Goal: Complete application form: Complete application form

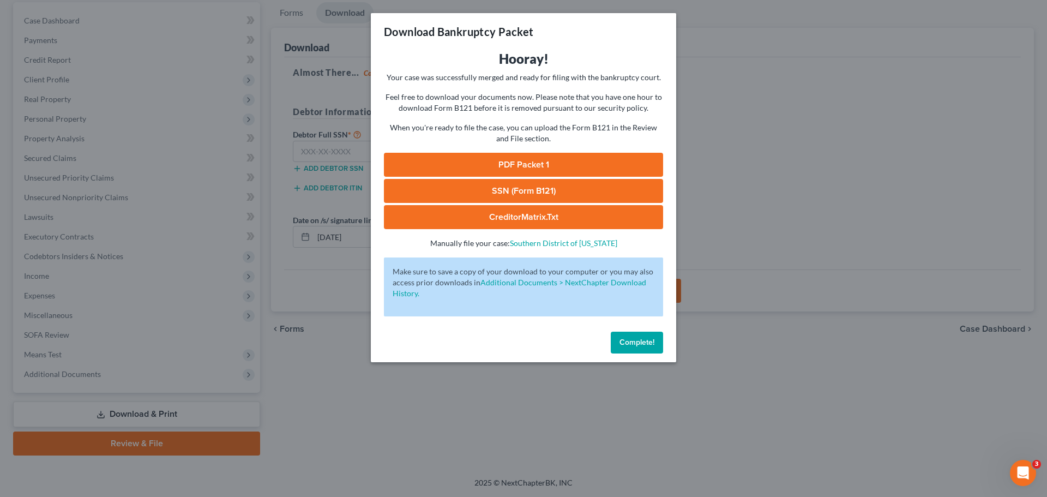
click at [618, 338] on button "Complete!" at bounding box center [637, 343] width 52 height 22
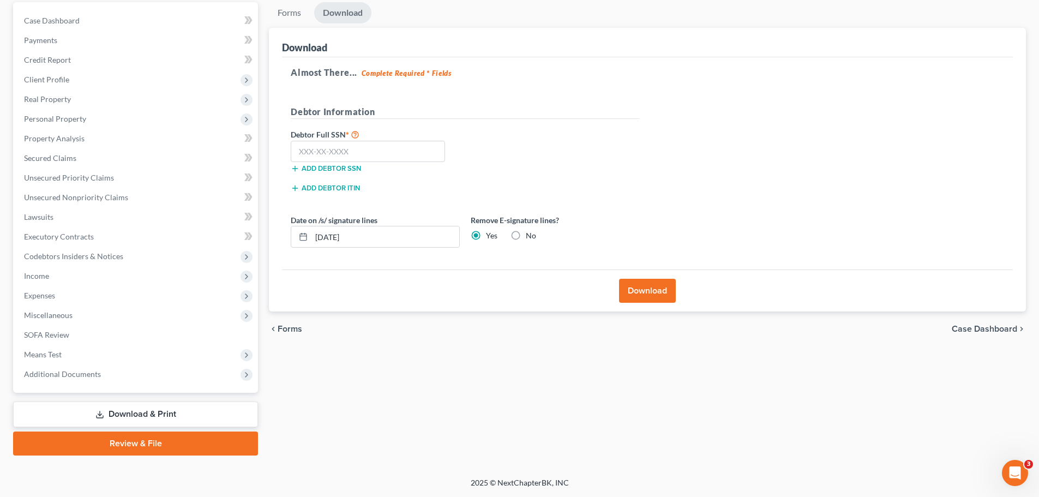
click at [613, 346] on div "chevron_left Forms Case Dashboard chevron_right" at bounding box center [647, 328] width 757 height 35
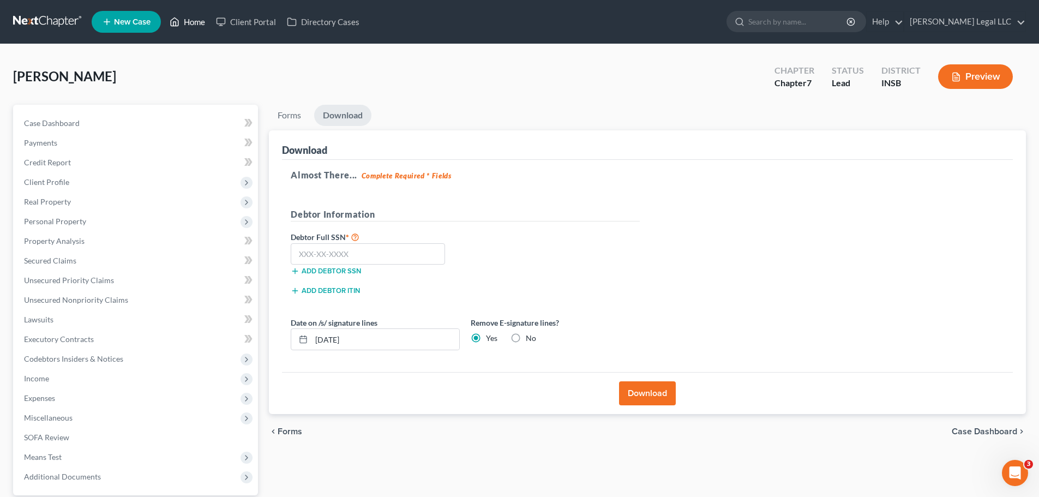
click at [182, 23] on link "Home" at bounding box center [187, 22] width 46 height 20
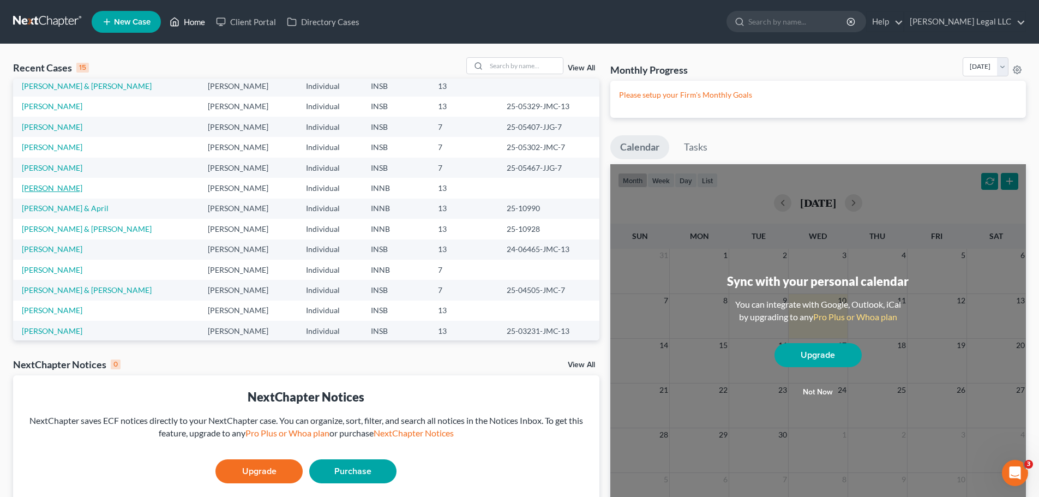
scroll to position [75, 0]
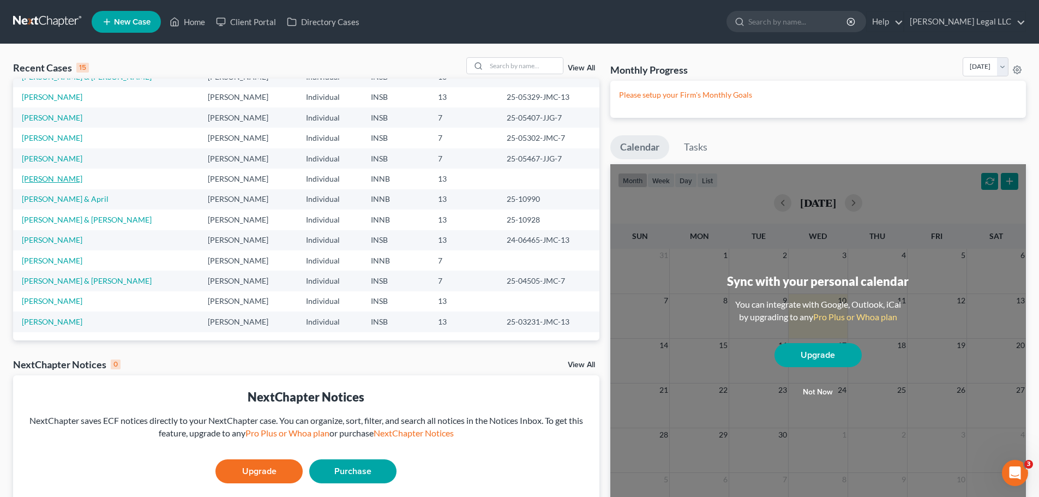
click at [28, 174] on link "[PERSON_NAME]" at bounding box center [52, 178] width 61 height 9
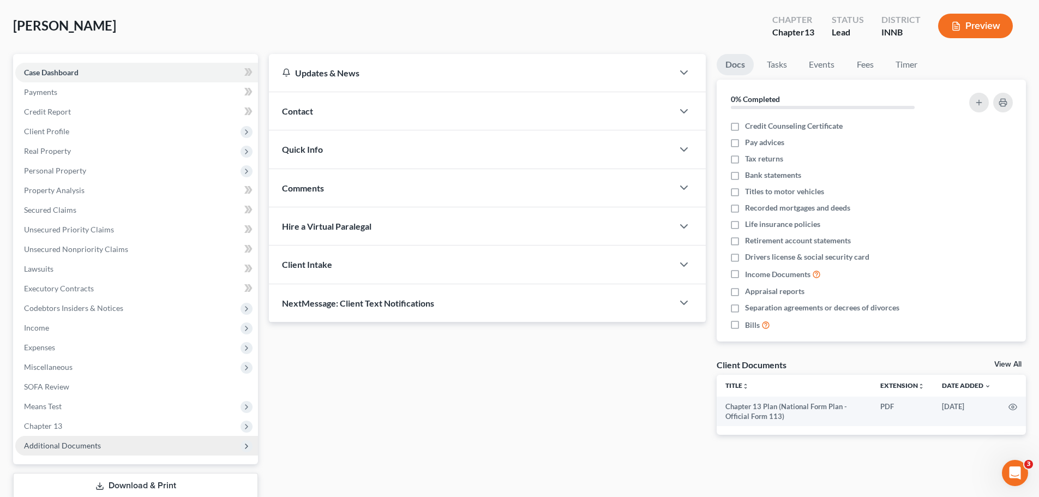
scroll to position [122, 0]
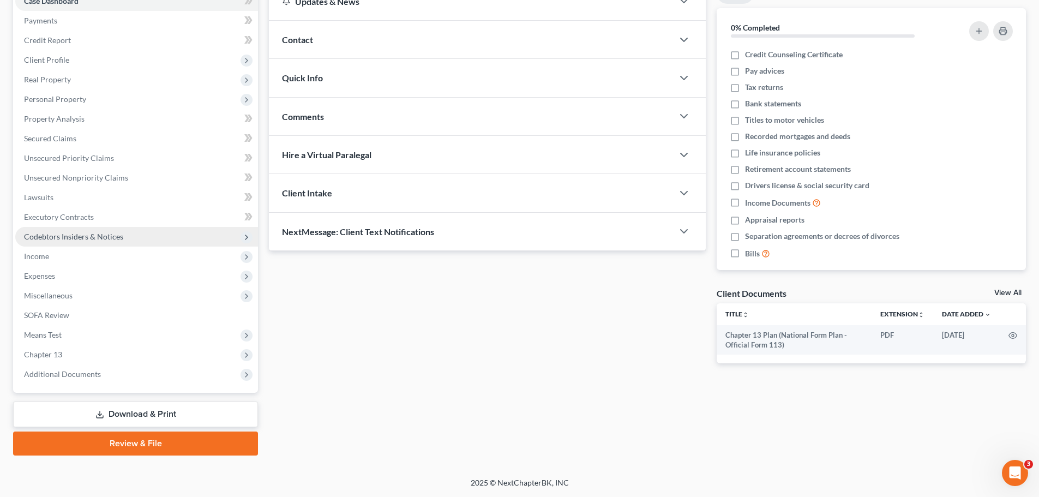
click at [73, 242] on span "Codebtors Insiders & Notices" at bounding box center [136, 237] width 243 height 20
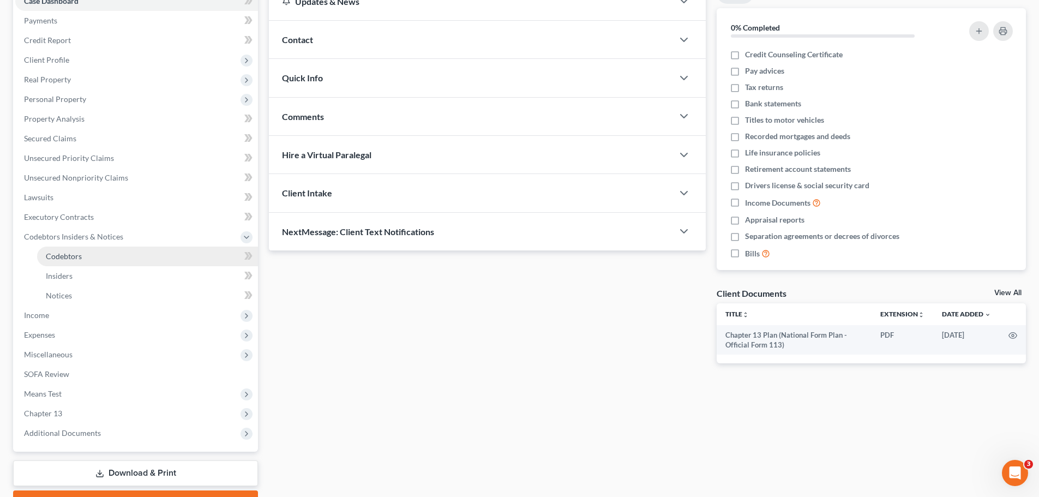
click at [73, 254] on span "Codebtors" at bounding box center [64, 255] width 36 height 9
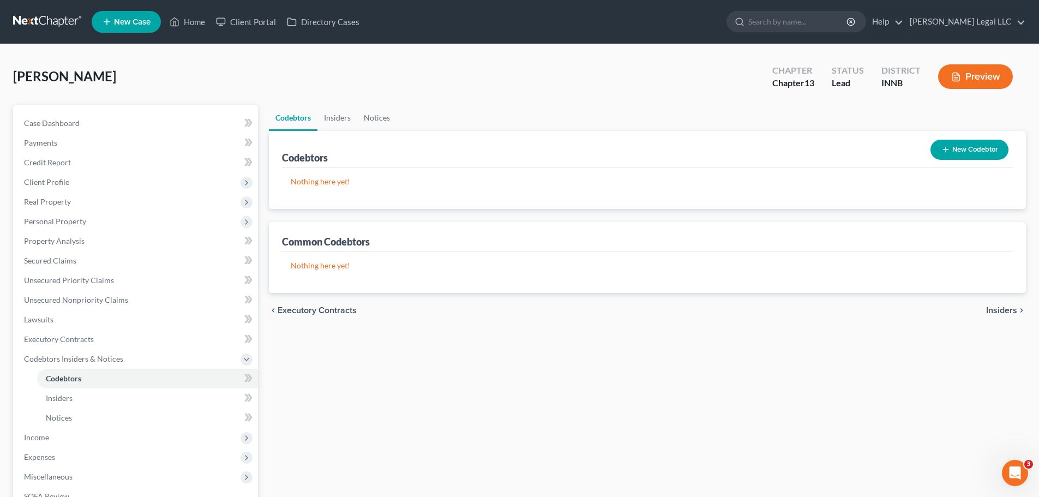
click at [974, 148] on button "New Codebtor" at bounding box center [970, 150] width 78 height 20
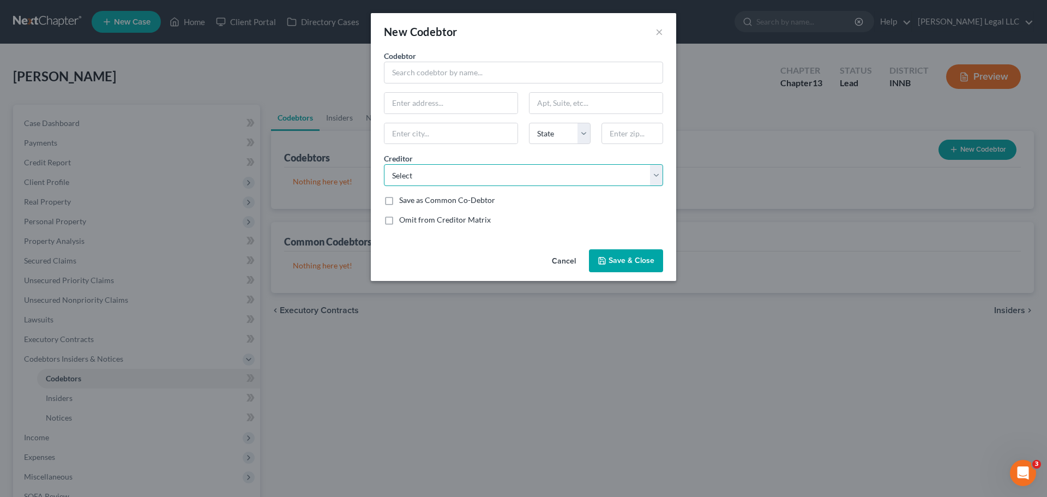
click at [454, 181] on select "Select Dept of Ed/Aidvantage Dept of Ed/Aidvantage Dept of Ed/Aidvantage Dept o…" at bounding box center [523, 175] width 279 height 22
click at [428, 73] on input "text" at bounding box center [523, 73] width 279 height 22
type input "[PERSON_NAME]"
click at [621, 131] on input "text" at bounding box center [633, 134] width 62 height 22
click at [478, 99] on input "text" at bounding box center [451, 103] width 133 height 21
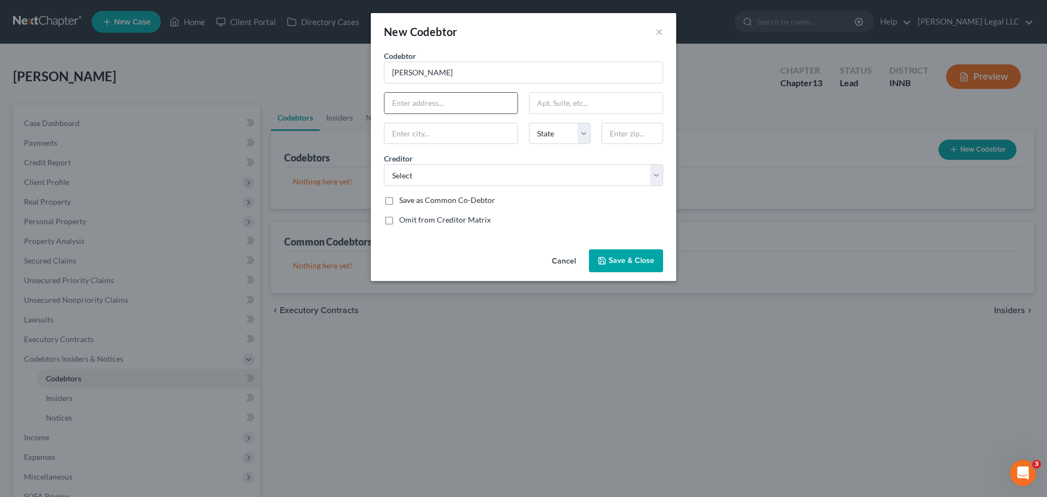
paste input "[STREET_ADDRESS]"
type input "[STREET_ADDRESS]"
click at [632, 129] on input "text" at bounding box center [633, 134] width 62 height 22
type input "46970"
click at [584, 209] on div "Codebtor * [PERSON_NAME] Codebtor * [PERSON_NAME] [GEOGRAPHIC_DATA] [US_STATE] …" at bounding box center [524, 142] width 290 height 184
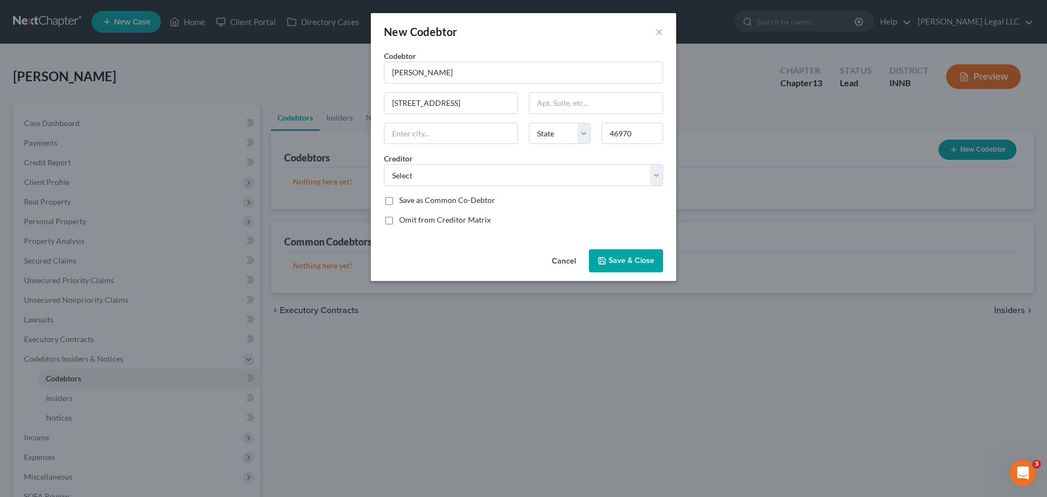
type input "[GEOGRAPHIC_DATA]"
select select "15"
click at [500, 176] on select "Select Dept of Ed/Aidvantage Dept of Ed/Aidvantage Dept of Ed/Aidvantage Dept o…" at bounding box center [523, 175] width 279 height 22
select select "9"
click at [384, 164] on select "Select Dept of Ed/Aidvantage Dept of Ed/Aidvantage Dept of Ed/Aidvantage Dept o…" at bounding box center [523, 175] width 279 height 22
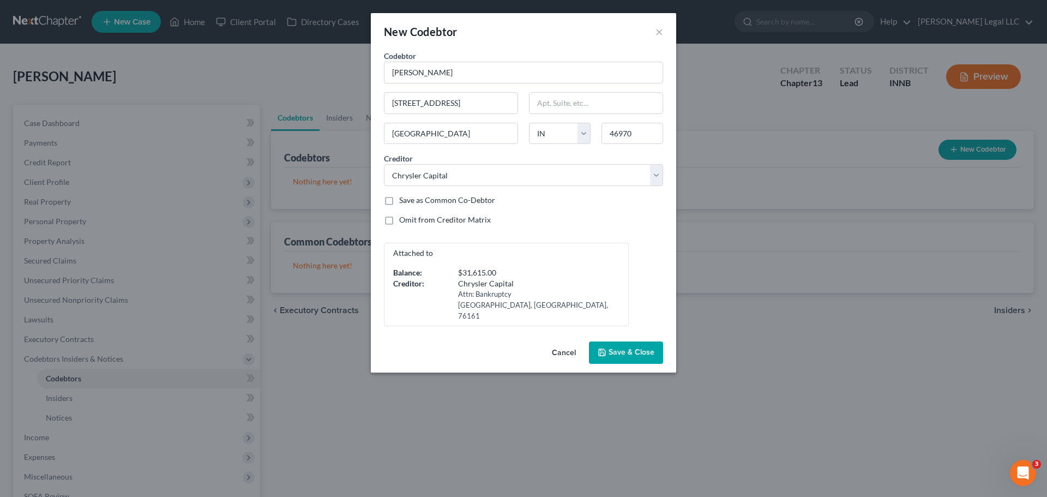
click at [635, 348] on span "Save & Close" at bounding box center [632, 352] width 46 height 9
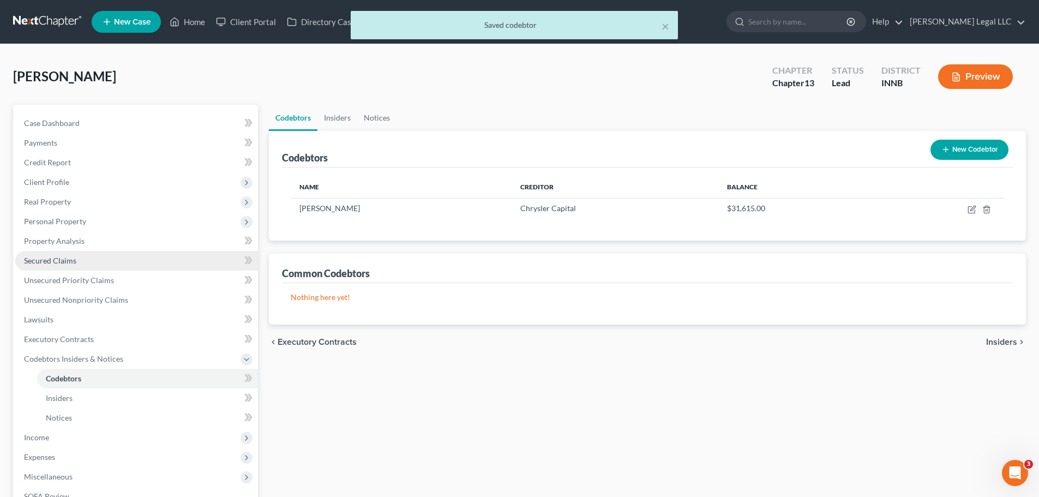
click at [65, 265] on link "Secured Claims" at bounding box center [136, 261] width 243 height 20
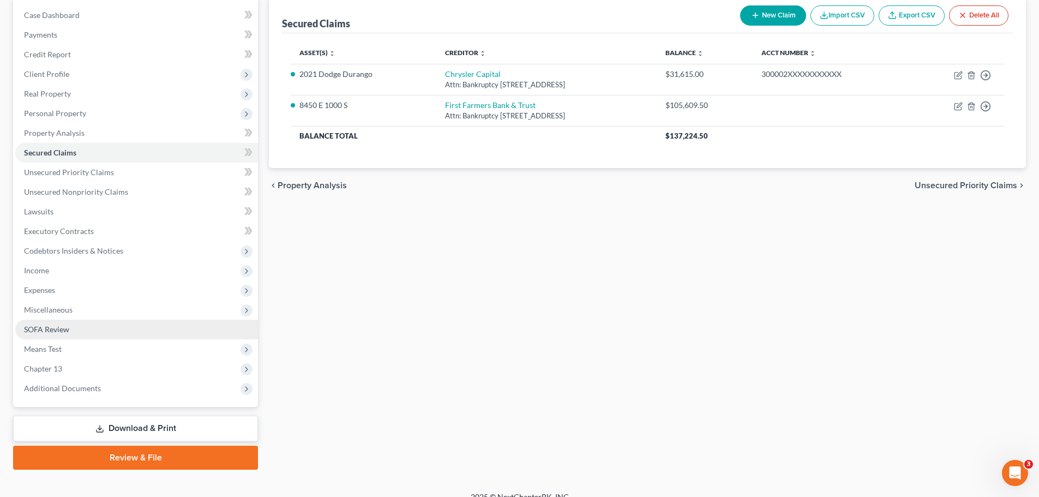
scroll to position [109, 0]
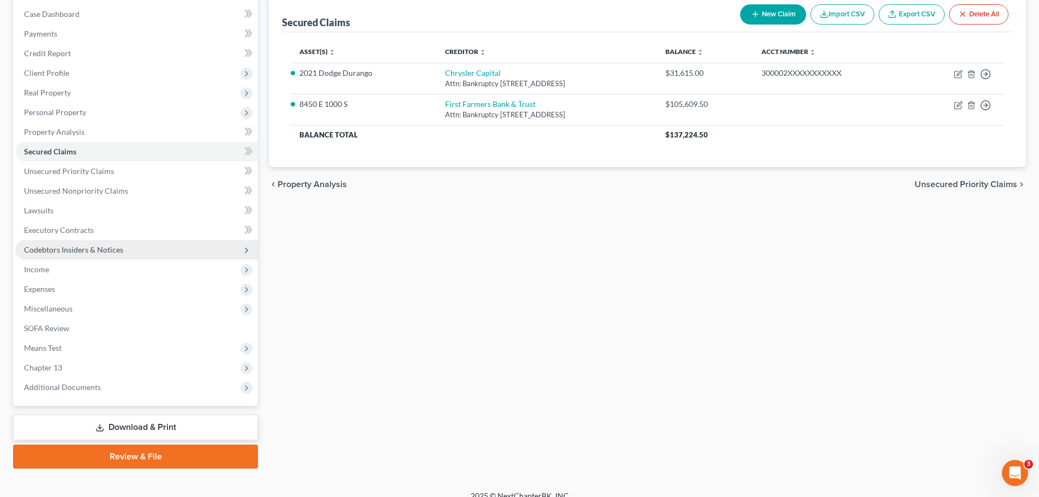
click at [47, 253] on span "Codebtors Insiders & Notices" at bounding box center [73, 249] width 99 height 9
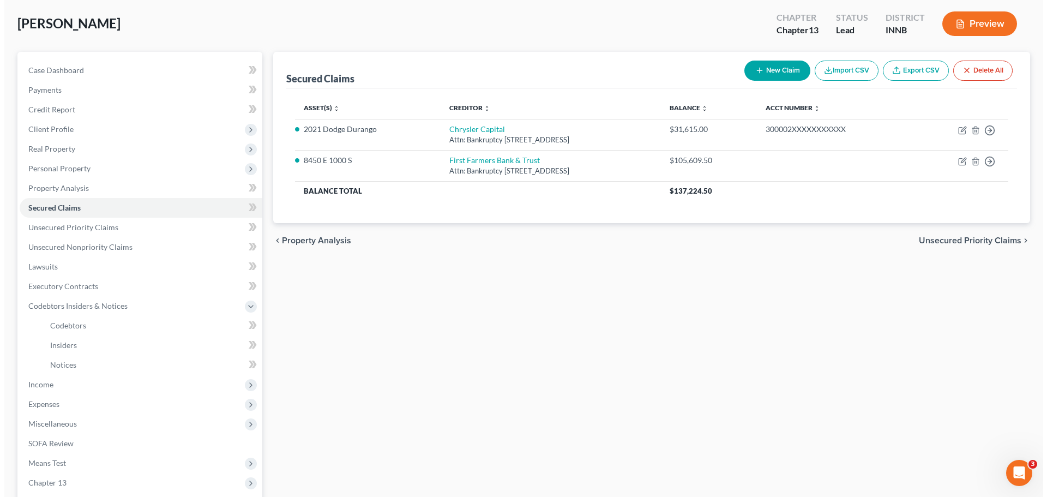
scroll to position [0, 0]
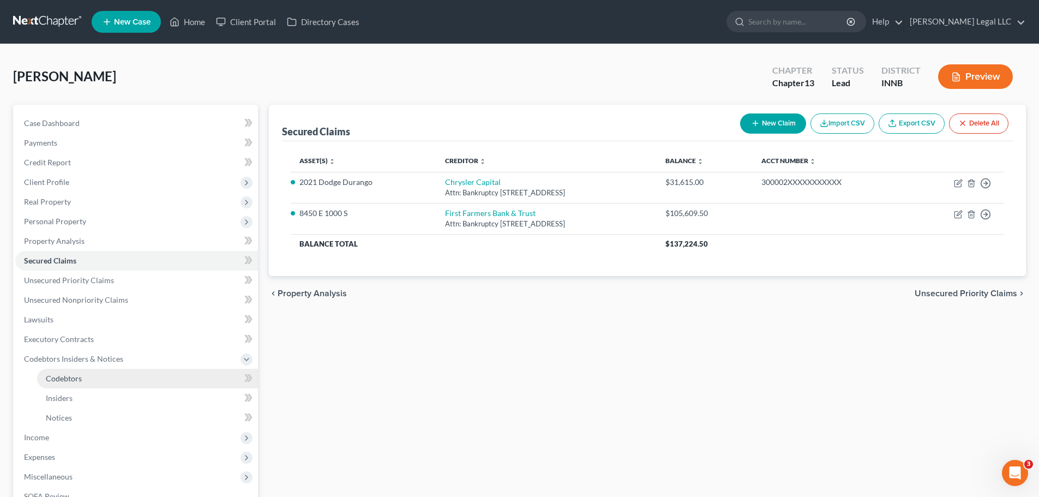
click at [55, 382] on span "Codebtors" at bounding box center [64, 378] width 36 height 9
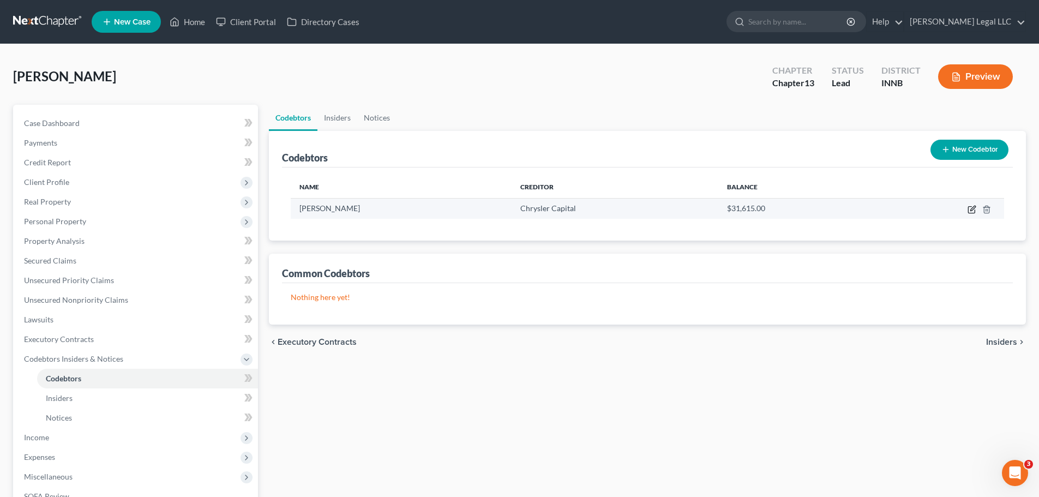
click at [971, 209] on icon "button" at bounding box center [972, 208] width 5 height 5
select select "15"
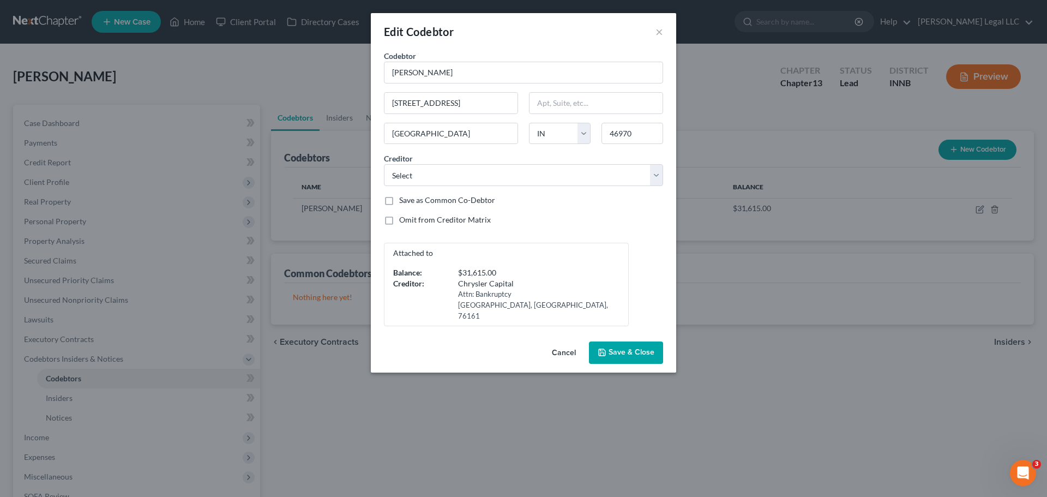
click at [628, 348] on span "Save & Close" at bounding box center [632, 352] width 46 height 9
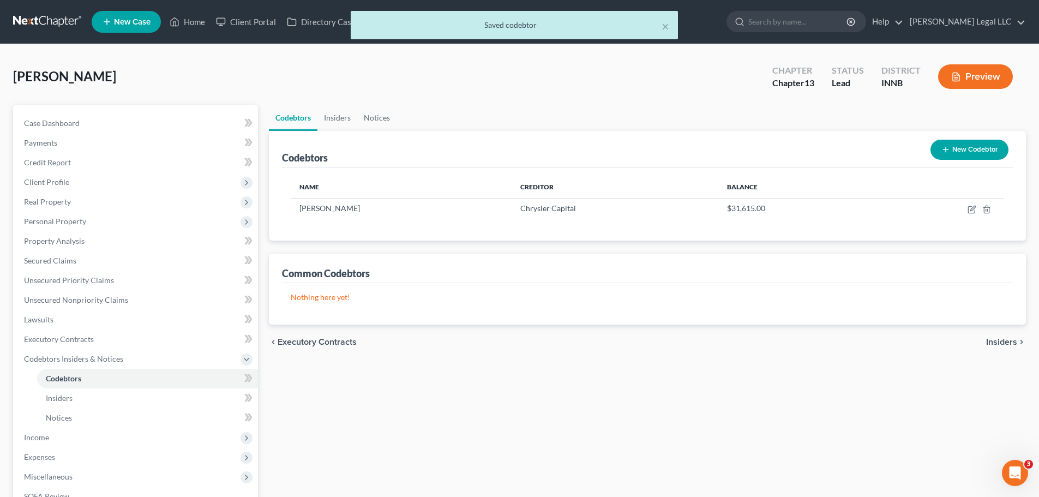
drag, startPoint x: 589, startPoint y: 362, endPoint x: 569, endPoint y: 339, distance: 29.8
click at [586, 361] on div "Codebtors Insiders Notices Codebtors New Codebtor Name Creditor Balance [PERSON…" at bounding box center [647, 371] width 768 height 532
click at [86, 396] on link "Insiders" at bounding box center [147, 398] width 221 height 20
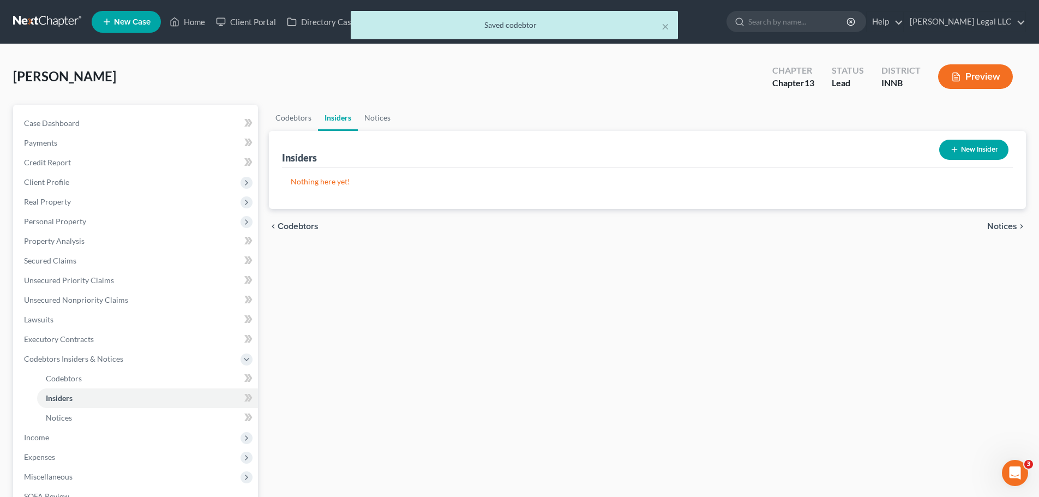
click at [985, 149] on button "New Insider" at bounding box center [973, 150] width 69 height 20
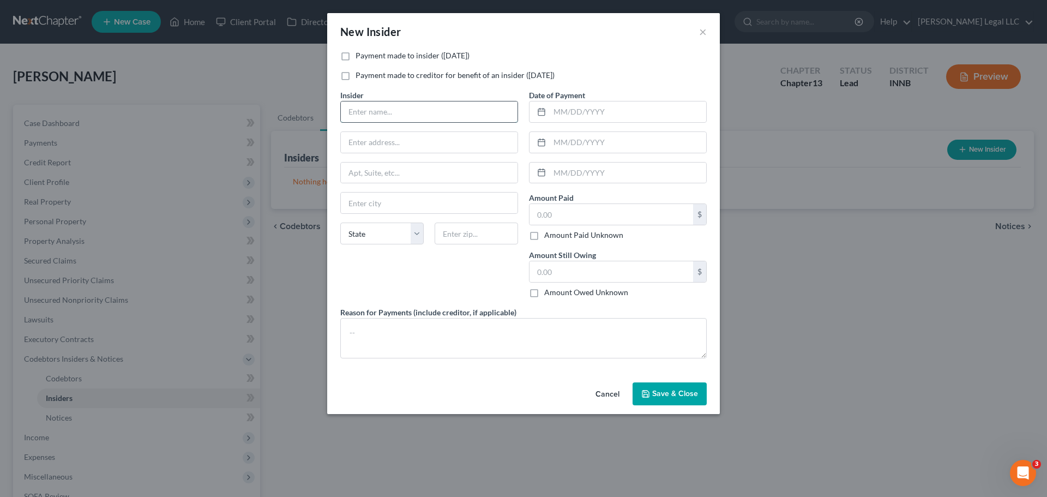
click at [417, 107] on input "text" at bounding box center [429, 111] width 177 height 21
type input "[PERSON_NAME]"
paste input "[STREET_ADDRESS]"
type input "[STREET_ADDRESS]"
type input "46970"
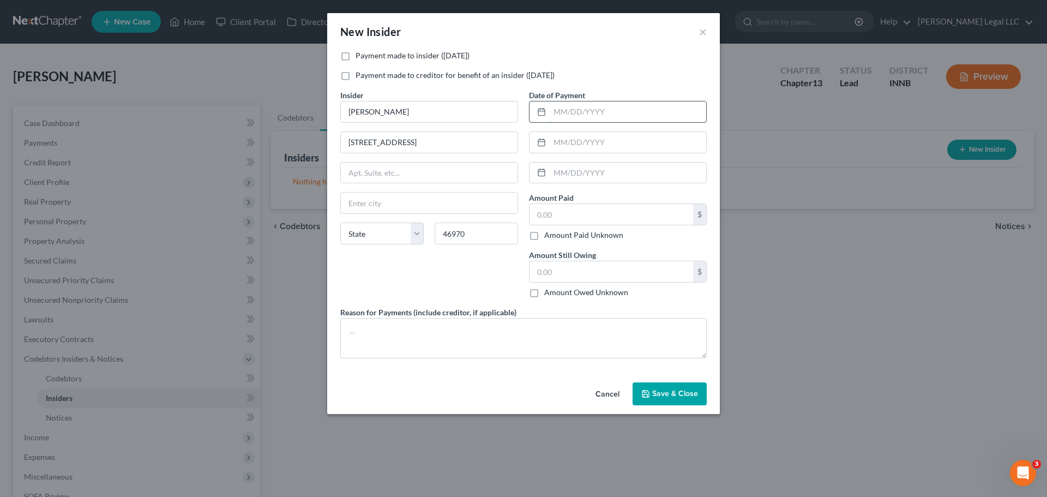
click at [581, 110] on input "text" at bounding box center [628, 111] width 157 height 21
type input "[GEOGRAPHIC_DATA]"
select select "15"
click at [572, 110] on input "text" at bounding box center [628, 111] width 157 height 21
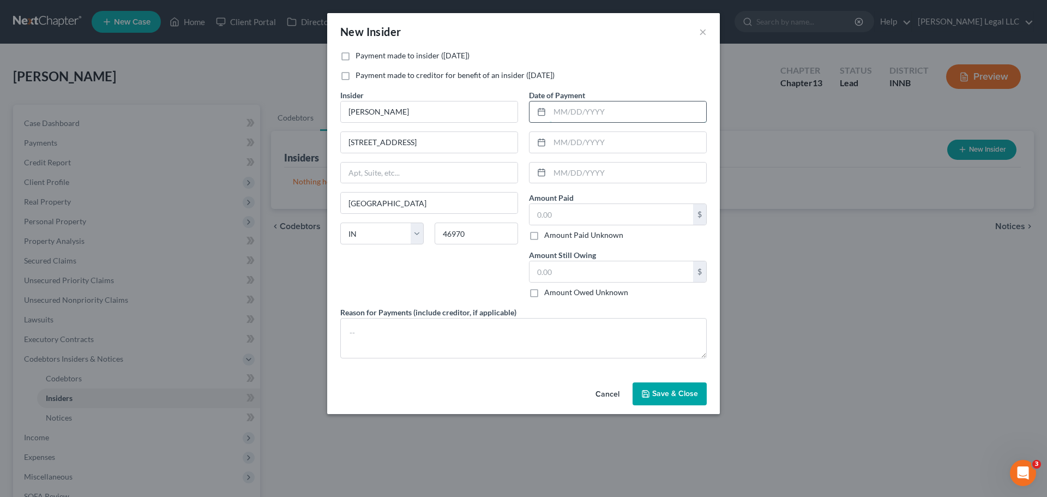
click at [571, 110] on input "text" at bounding box center [628, 111] width 157 height 21
click at [608, 109] on input "text" at bounding box center [628, 111] width 157 height 21
click at [605, 110] on input "text" at bounding box center [628, 111] width 157 height 21
click at [626, 222] on input "text" at bounding box center [612, 214] width 164 height 21
type input "1,500"
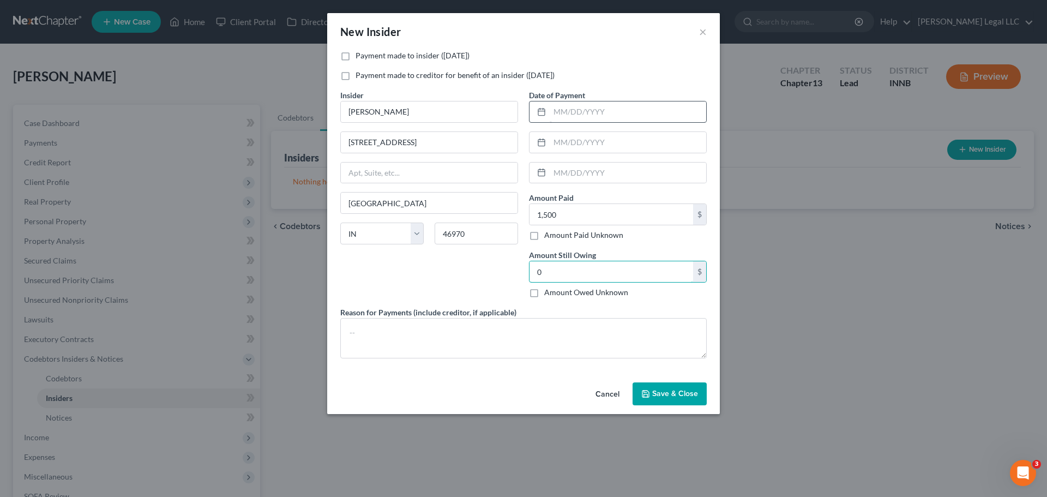
type input "0"
click at [617, 115] on input "text" at bounding box center [628, 111] width 157 height 21
type input "[DATE]"
click at [476, 347] on textarea at bounding box center [523, 338] width 367 height 40
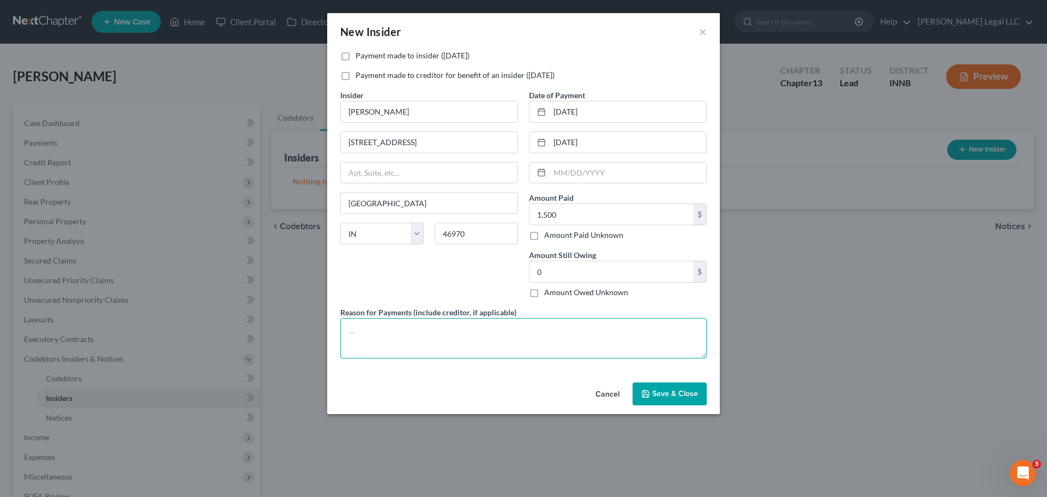
click at [412, 329] on textarea at bounding box center [523, 338] width 367 height 40
paste textarea "$1500 loan from my sister [PERSON_NAME] on [DATE]"
click at [409, 335] on textarea "$1500 loan from my sister [PERSON_NAME] on [DATE]" at bounding box center [523, 338] width 367 height 40
type textarea "$1500 loan from [PERSON_NAME]'s sister [PERSON_NAME] on [DATE]"
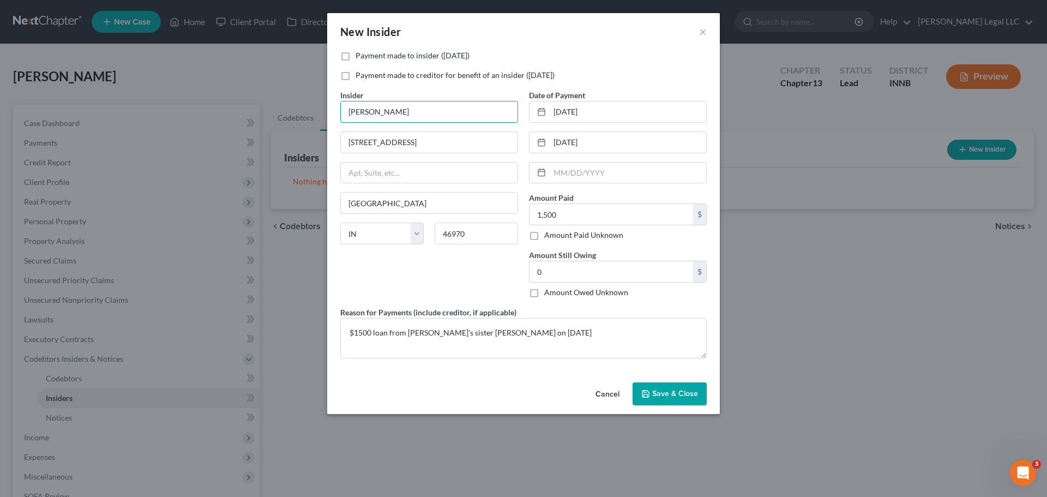
drag, startPoint x: 400, startPoint y: 104, endPoint x: 280, endPoint y: 88, distance: 120.5
click at [280, 88] on div "New Insider × Payment made to insider ([DATE]) Payment made to creditor for ben…" at bounding box center [523, 248] width 1047 height 497
type input "[PERSON_NAME]"
type input "[STREET_ADDRESS]"
type input "46947"
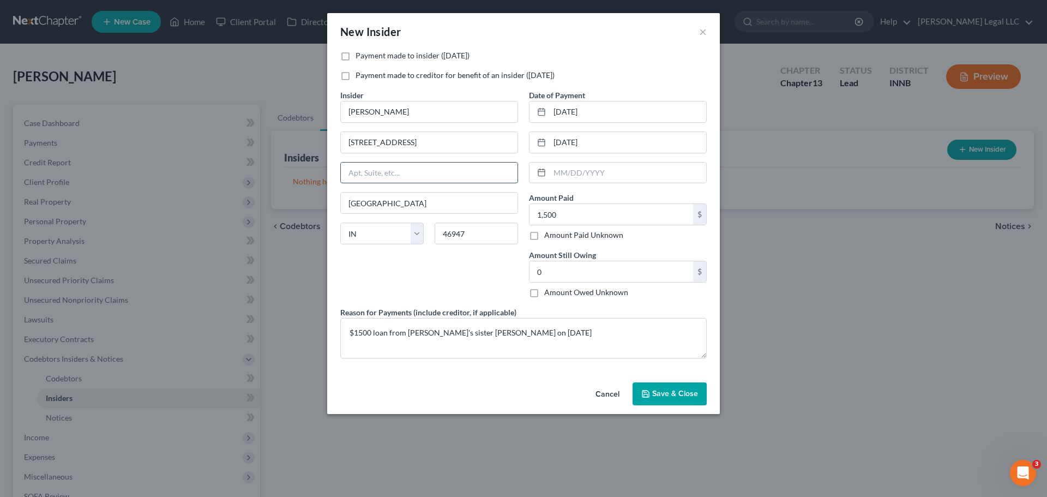
click at [449, 169] on input "text" at bounding box center [429, 173] width 177 height 21
type input "Logansport"
click at [413, 269] on div "Insider * [PERSON_NAME] [GEOGRAPHIC_DATA] [GEOGRAPHIC_DATA] [US_STATE] AK AR AZ…" at bounding box center [429, 197] width 189 height 217
click at [615, 172] on input "text" at bounding box center [628, 173] width 157 height 21
click at [670, 397] on span "Save & Close" at bounding box center [675, 393] width 46 height 9
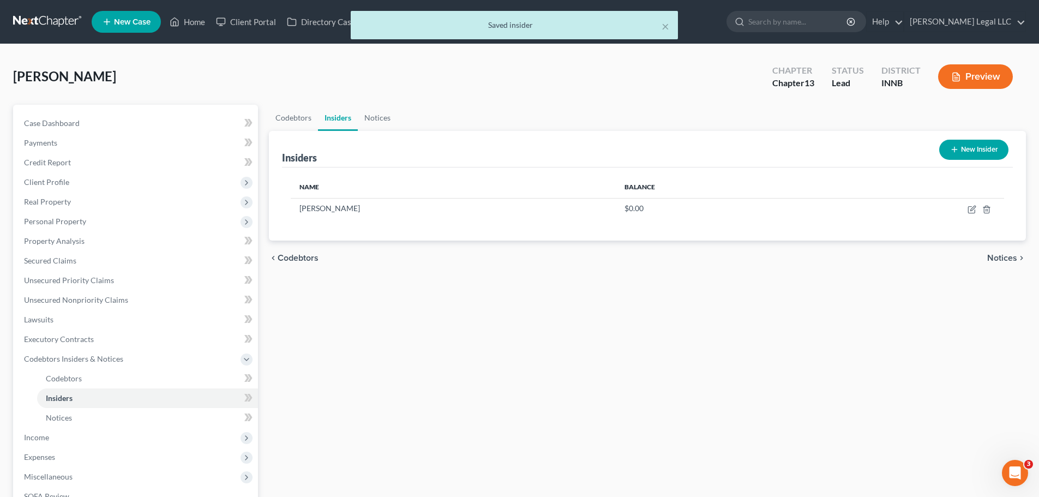
click at [665, 375] on div "Codebtors Insiders Notices Insiders New Insider Name Balance [PERSON_NAME] $0.0…" at bounding box center [647, 371] width 768 height 532
click at [979, 153] on button "New Insider" at bounding box center [973, 150] width 69 height 20
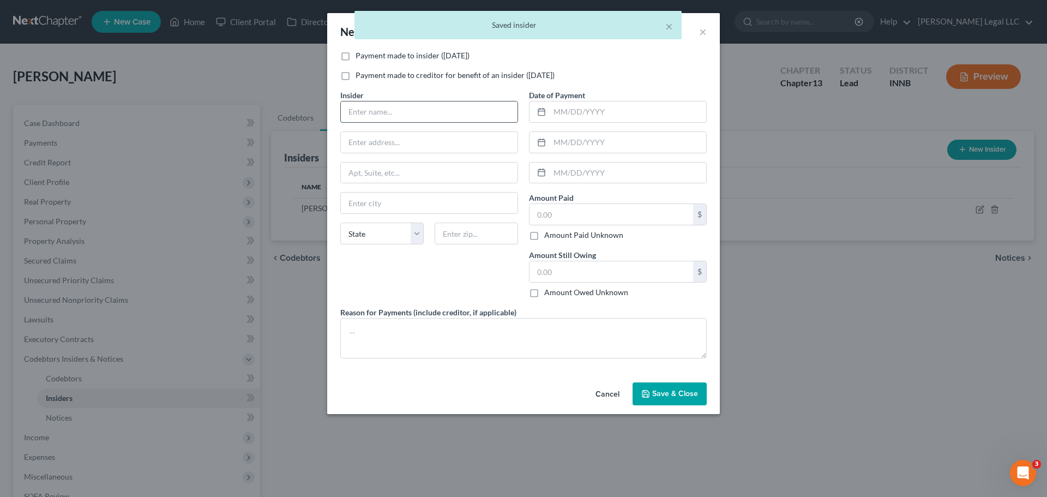
click at [451, 122] on input "text" at bounding box center [429, 111] width 177 height 21
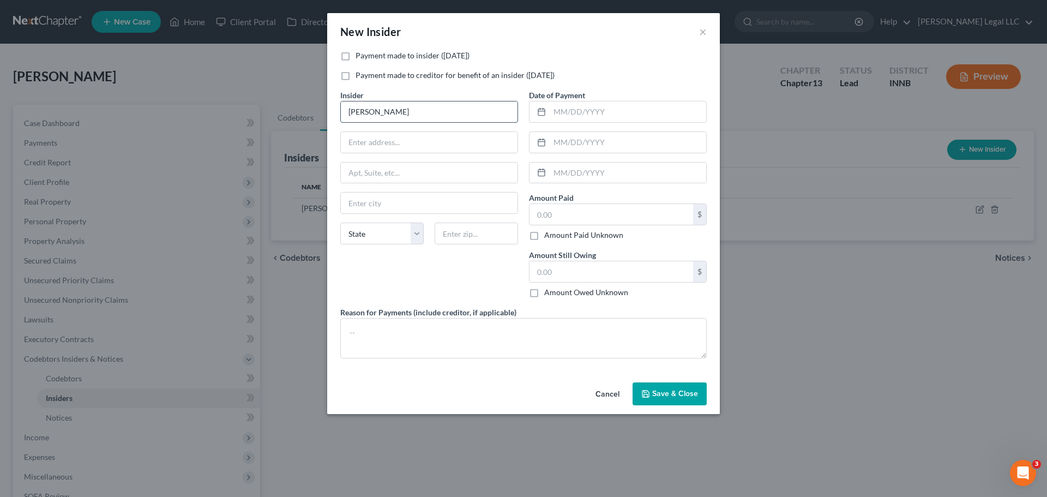
type input "[PERSON_NAME]"
drag, startPoint x: 391, startPoint y: 142, endPoint x: 397, endPoint y: 146, distance: 6.4
click at [391, 142] on input "text" at bounding box center [429, 142] width 177 height 21
paste input "[STREET_ADDRESS]"
type input "[STREET_ADDRESS]"
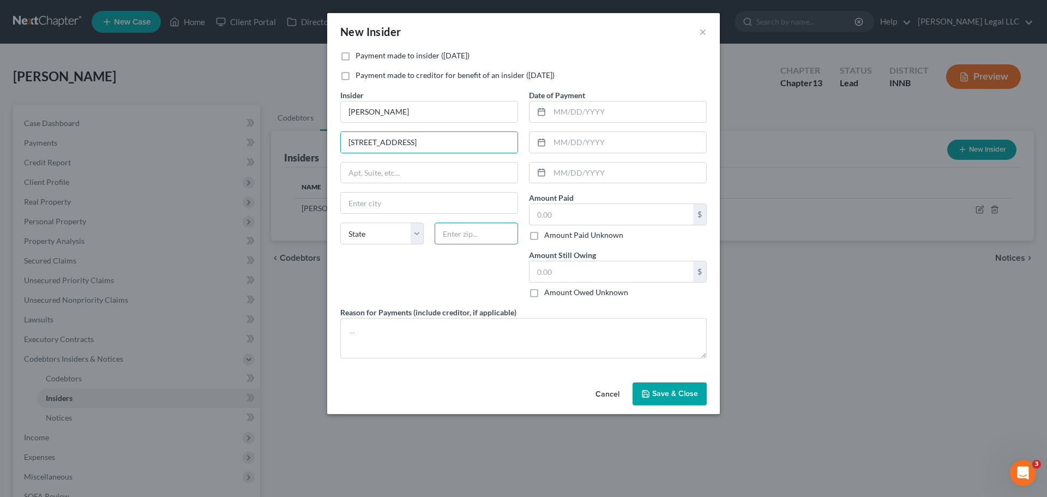
click at [474, 235] on input "text" at bounding box center [476, 234] width 83 height 22
type input "46947"
type input "Logansport"
select select "15"
click at [442, 166] on input "text" at bounding box center [429, 173] width 177 height 21
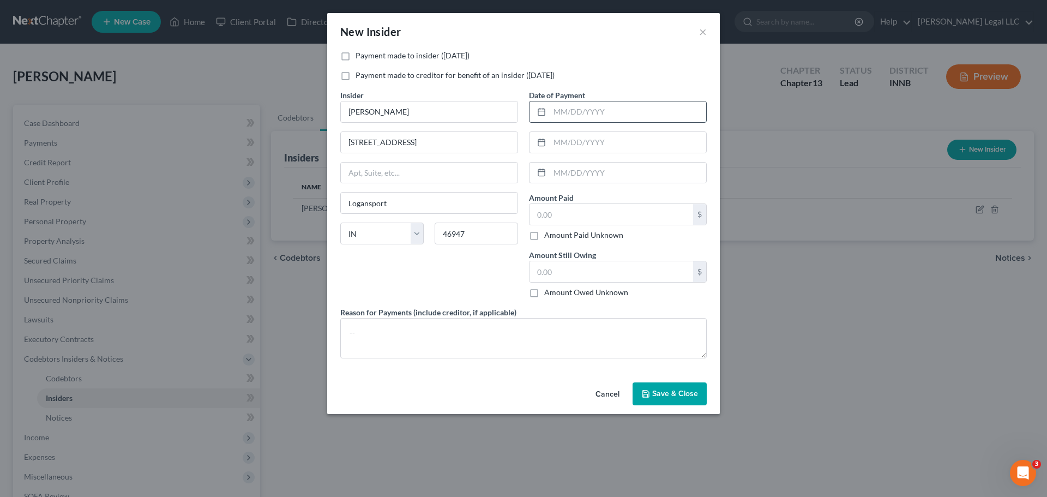
click at [631, 112] on input "text" at bounding box center [628, 111] width 157 height 21
click at [586, 115] on input "text" at bounding box center [628, 111] width 157 height 21
click at [587, 109] on input "text" at bounding box center [628, 111] width 157 height 21
type input "[DATE]"
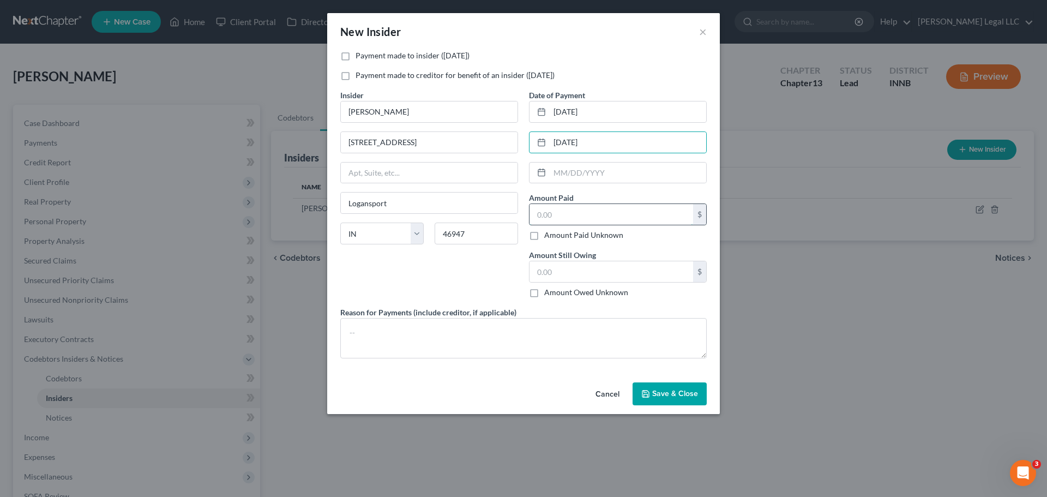
click at [574, 208] on input "text" at bounding box center [612, 214] width 164 height 21
type input "600"
click at [533, 334] on textarea at bounding box center [523, 338] width 367 height 40
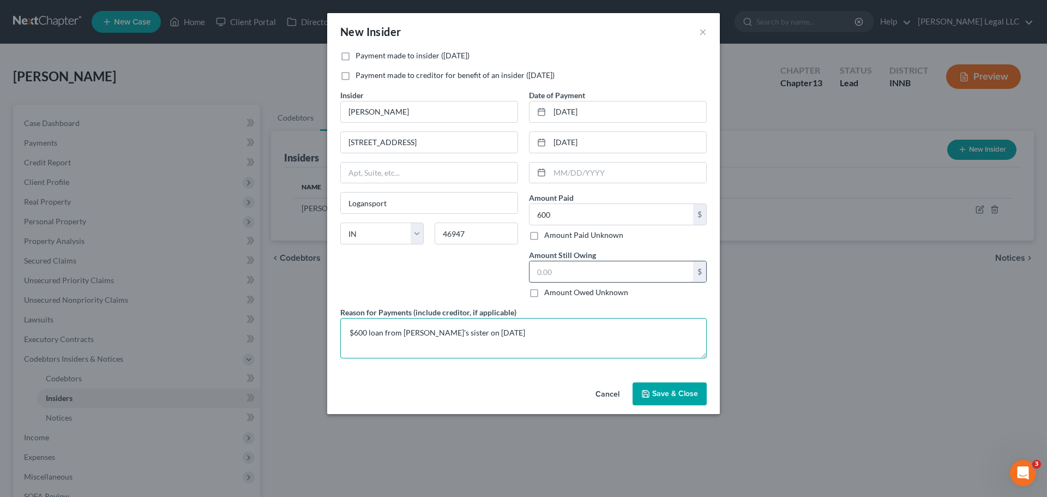
type textarea "$600 loan from [PERSON_NAME]'s sister on [DATE]"
click at [573, 273] on input "text" at bounding box center [612, 271] width 164 height 21
type input "0"
click at [675, 398] on button "Save & Close" at bounding box center [670, 393] width 74 height 23
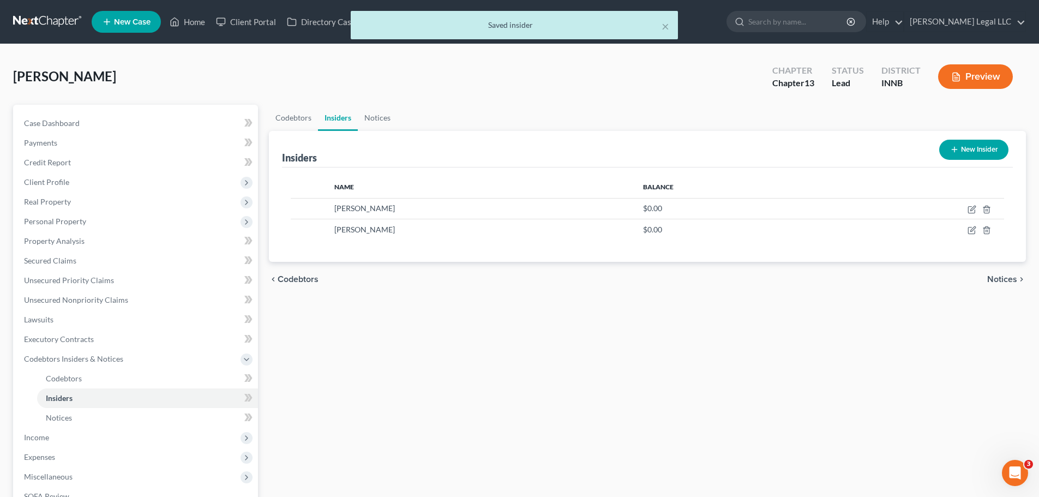
click at [616, 367] on div "Codebtors Insiders Notices Insiders New Insider Name Balance [PERSON_NAME] $0.0…" at bounding box center [647, 371] width 768 height 532
click at [982, 147] on button "New Insider" at bounding box center [973, 150] width 69 height 20
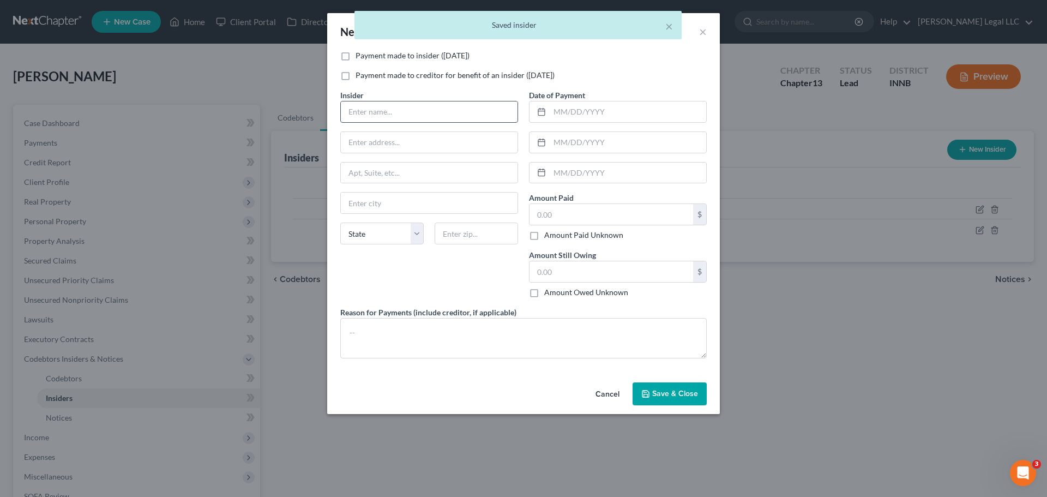
click at [393, 118] on input "text" at bounding box center [429, 111] width 177 height 21
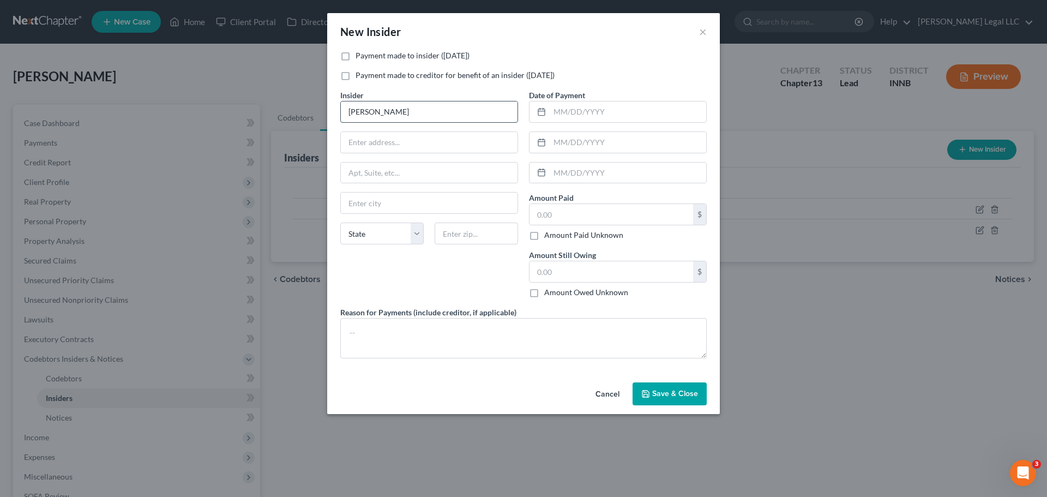
type input "[PERSON_NAME]"
type input "[STREET_ADDRESS]"
type input "46970"
drag, startPoint x: 410, startPoint y: 166, endPoint x: 412, endPoint y: 171, distance: 5.6
click at [410, 166] on input "text" at bounding box center [429, 173] width 177 height 21
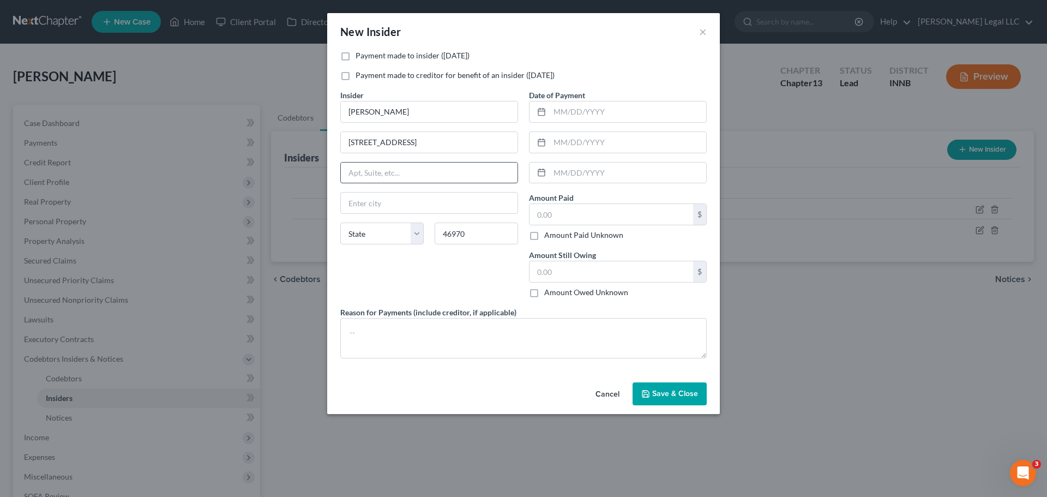
type input "[GEOGRAPHIC_DATA]"
select select "15"
click at [439, 290] on div "Insider * [PERSON_NAME] [GEOGRAPHIC_DATA] [GEOGRAPHIC_DATA] State [US_STATE] AK…" at bounding box center [429, 197] width 189 height 217
click at [618, 113] on input "text" at bounding box center [628, 111] width 157 height 21
click at [603, 108] on input "text" at bounding box center [628, 111] width 157 height 21
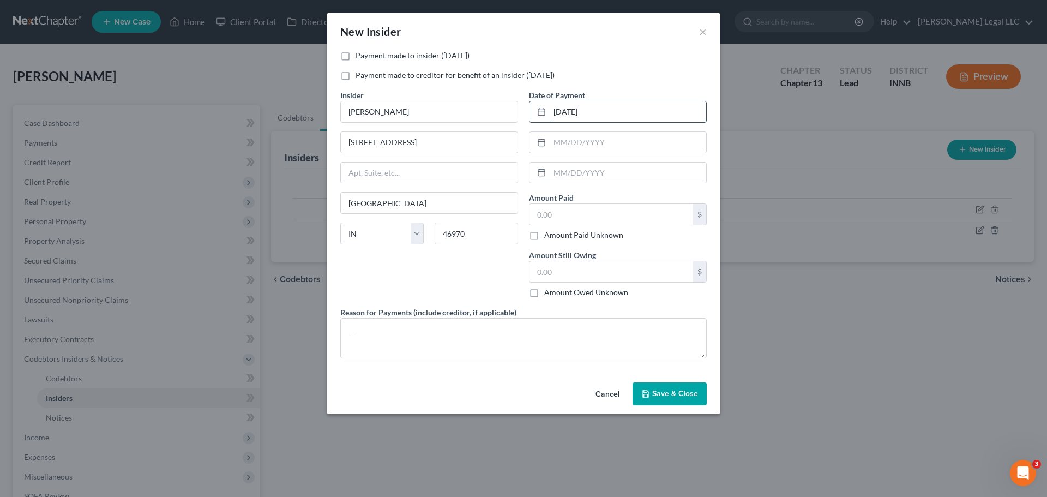
type input "[DATE]"
type input "350"
click at [489, 332] on textarea at bounding box center [523, 338] width 367 height 40
type textarea "$350 loan from [PERSON_NAME]'s mother, [PERSON_NAME], on [DATE]"
click at [677, 395] on span "Save & Close" at bounding box center [675, 393] width 46 height 9
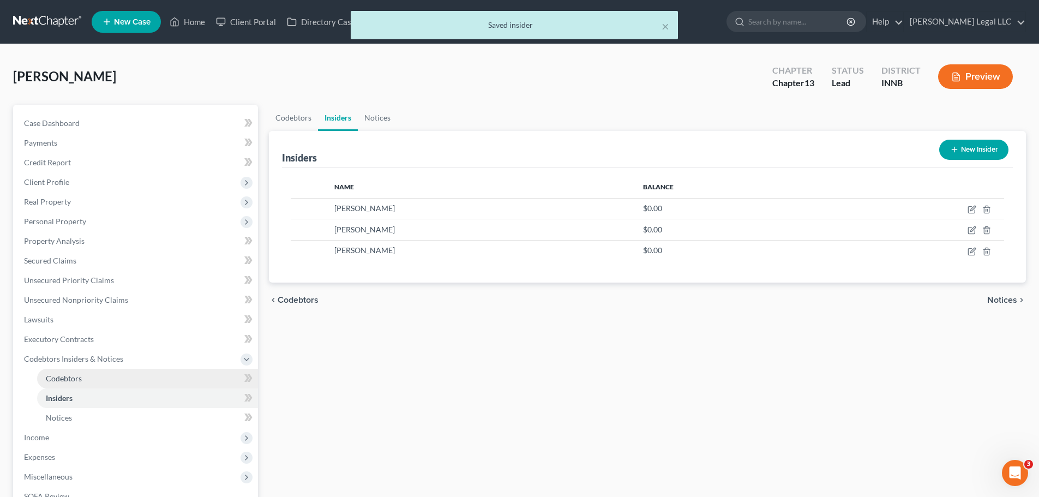
click at [93, 377] on link "Codebtors" at bounding box center [147, 379] width 221 height 20
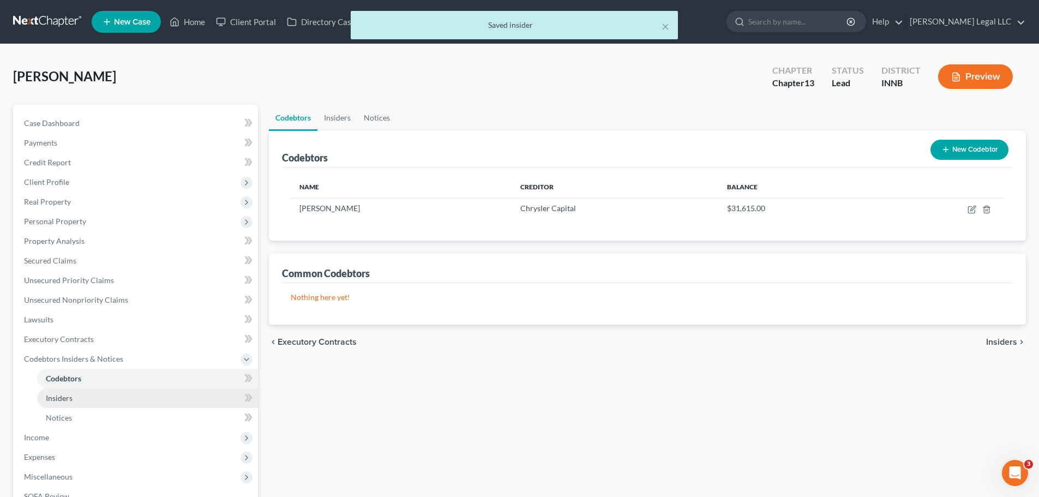
click at [85, 399] on link "Insiders" at bounding box center [147, 398] width 221 height 20
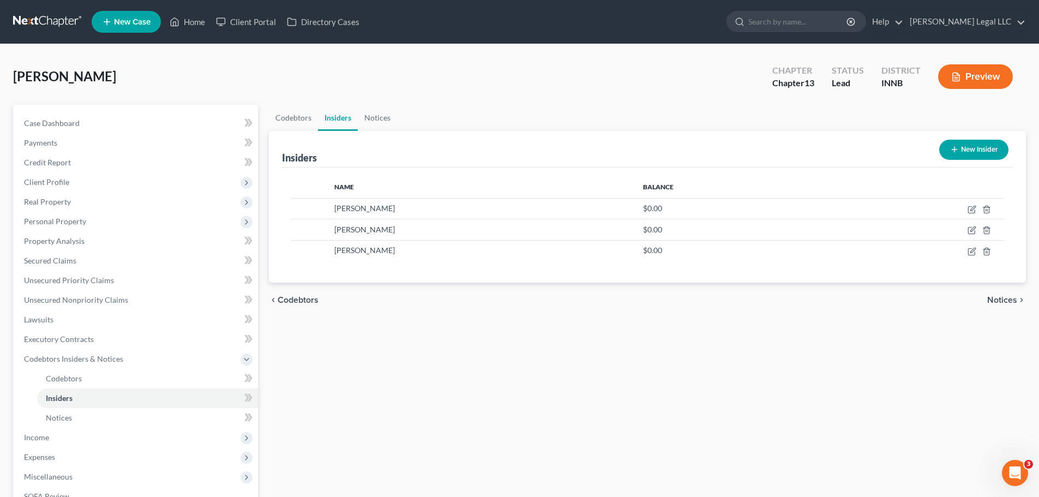
click at [973, 73] on button "Preview" at bounding box center [975, 76] width 75 height 25
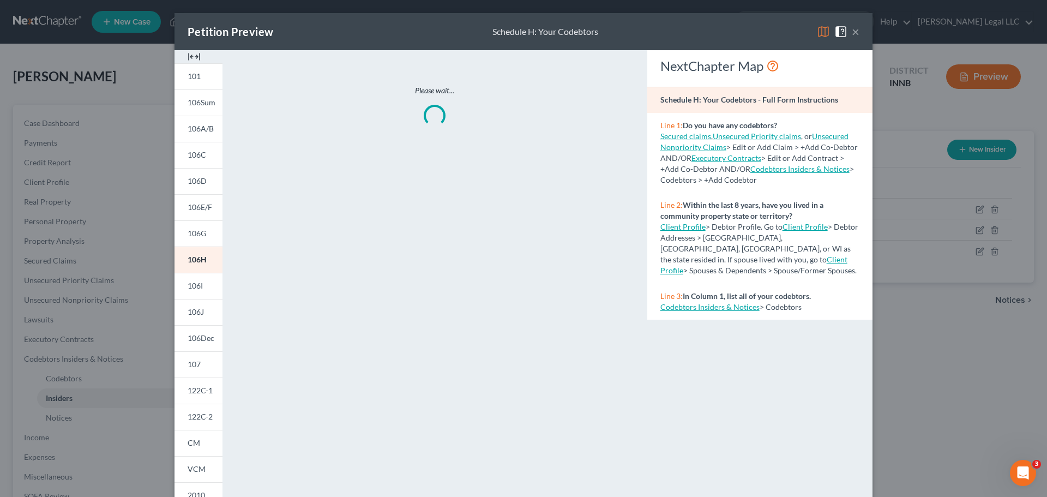
click at [188, 61] on img at bounding box center [194, 56] width 13 height 13
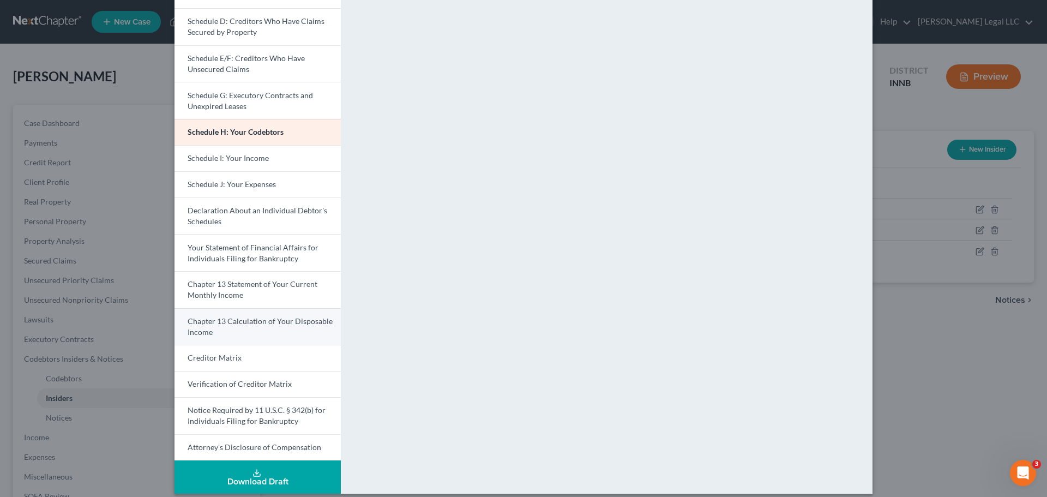
scroll to position [191, 0]
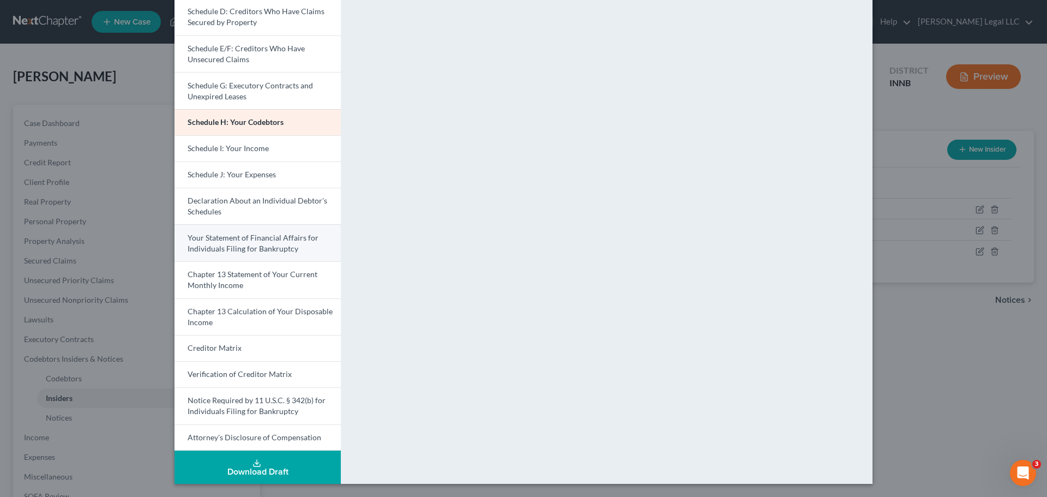
click at [235, 236] on span "Your Statement of Financial Affairs for Individuals Filing for Bankruptcy" at bounding box center [253, 243] width 131 height 20
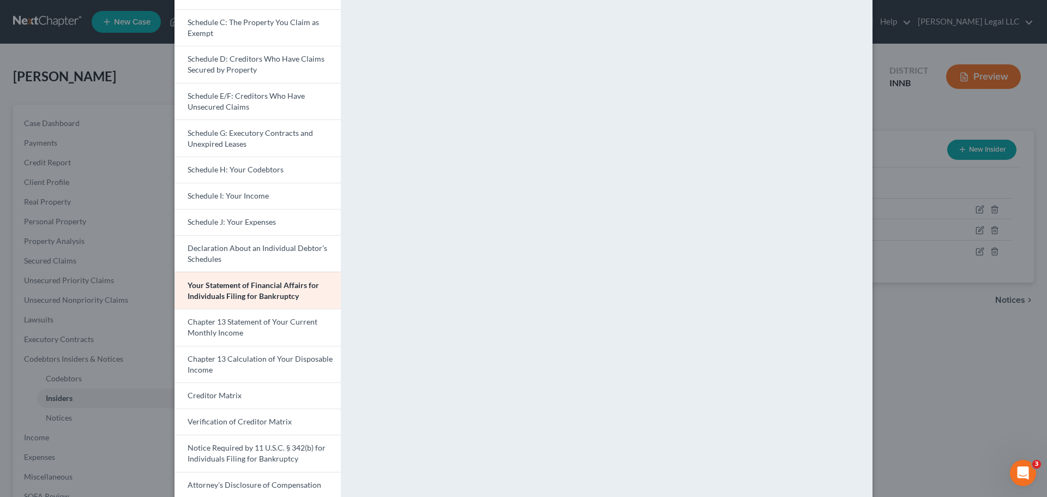
scroll to position [82, 0]
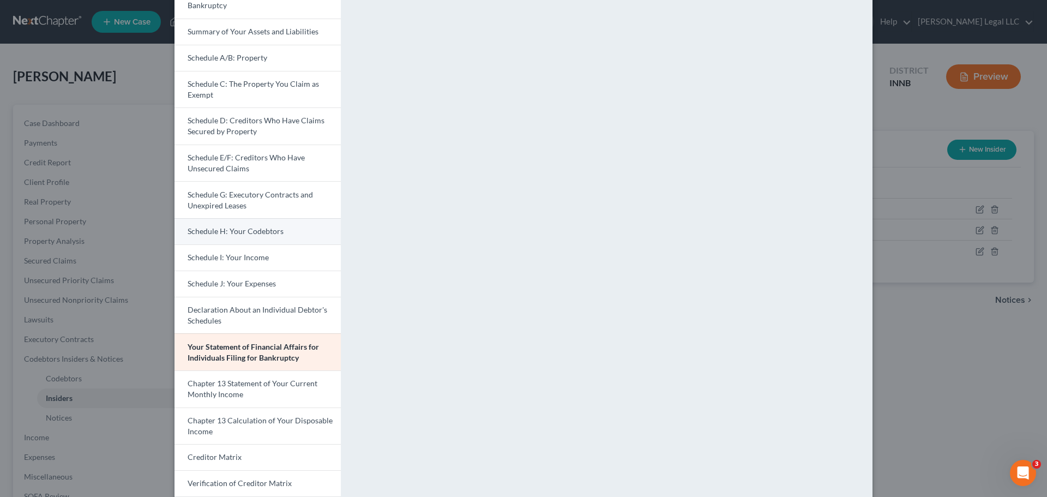
click at [250, 227] on span "Schedule H: Your Codebtors" at bounding box center [236, 230] width 96 height 9
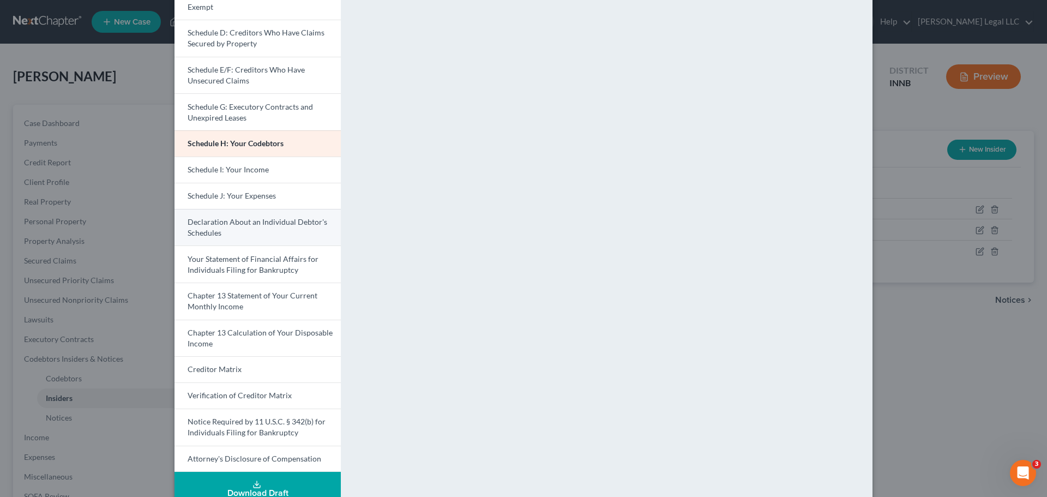
scroll to position [191, 0]
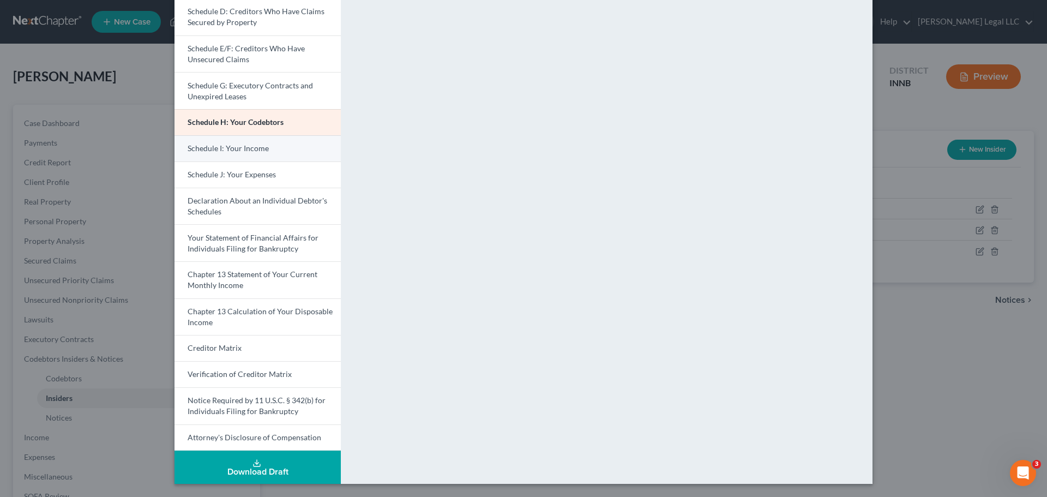
click at [225, 142] on link "Schedule I: Your Income" at bounding box center [258, 148] width 166 height 26
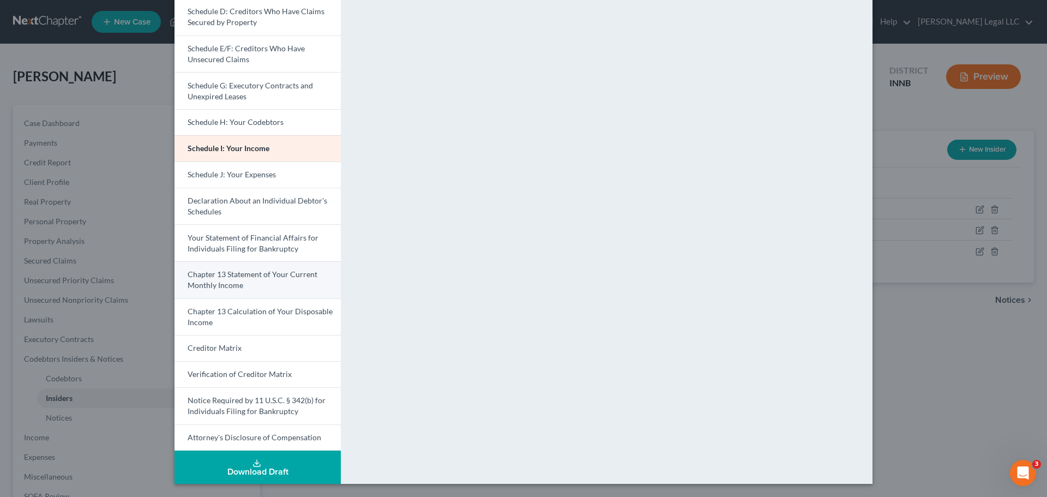
click at [218, 277] on span "Chapter 13 Statement of Your Current Monthly Income" at bounding box center [253, 279] width 130 height 20
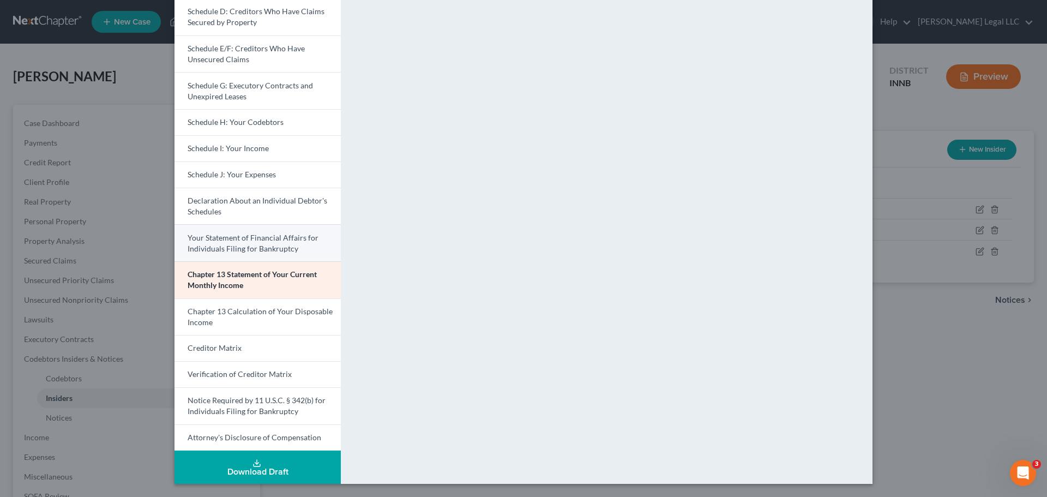
click at [244, 247] on span "Your Statement of Financial Affairs for Individuals Filing for Bankruptcy" at bounding box center [253, 243] width 131 height 20
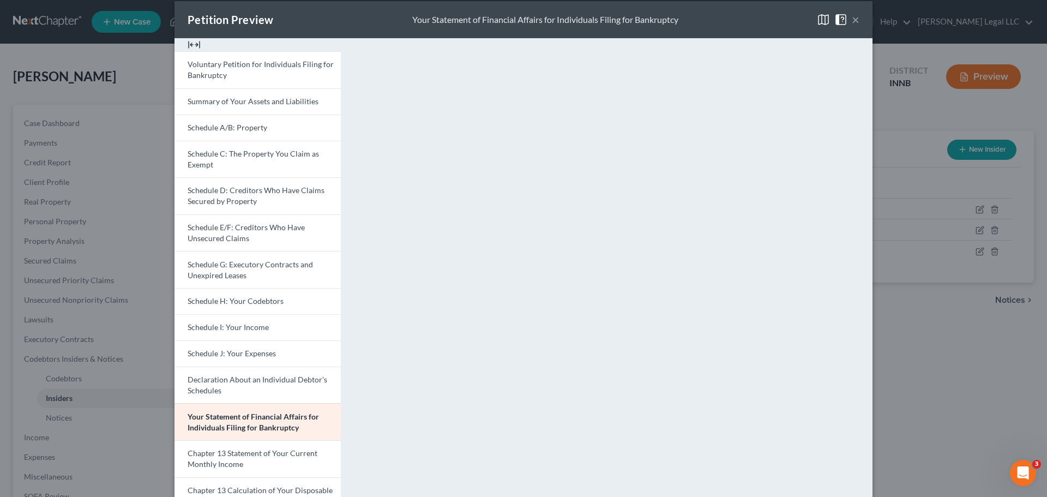
scroll to position [0, 0]
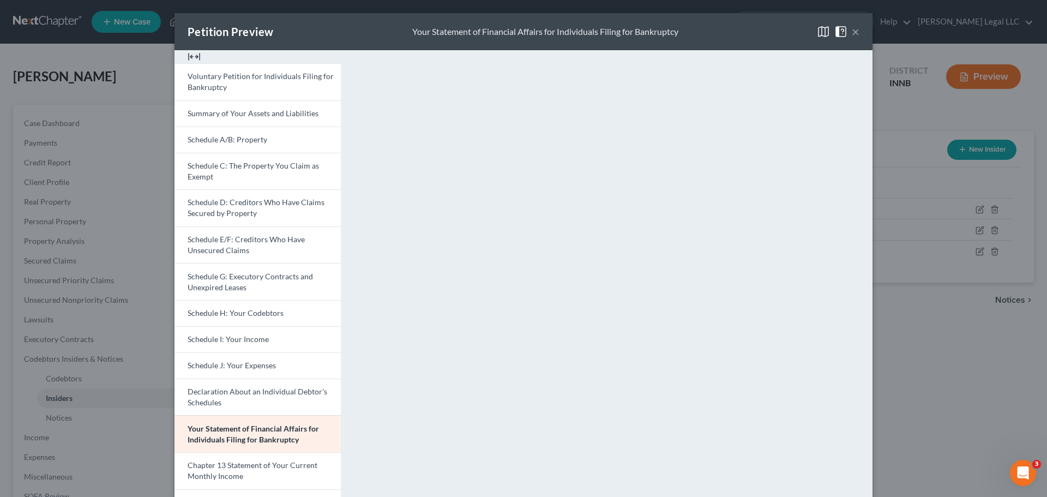
click at [852, 30] on button "×" at bounding box center [856, 31] width 8 height 13
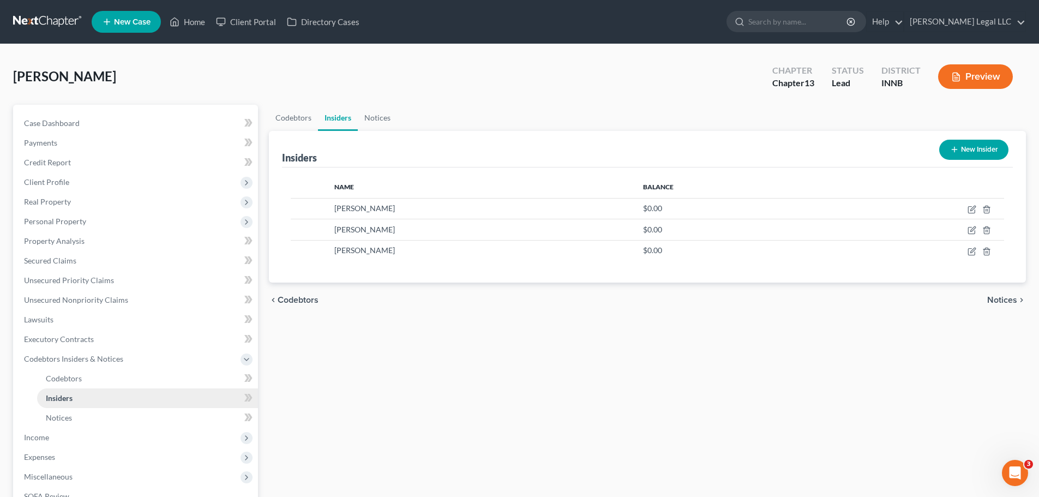
click at [82, 394] on link "Insiders" at bounding box center [147, 398] width 221 height 20
click at [971, 209] on icon "button" at bounding box center [972, 208] width 5 height 5
select select "15"
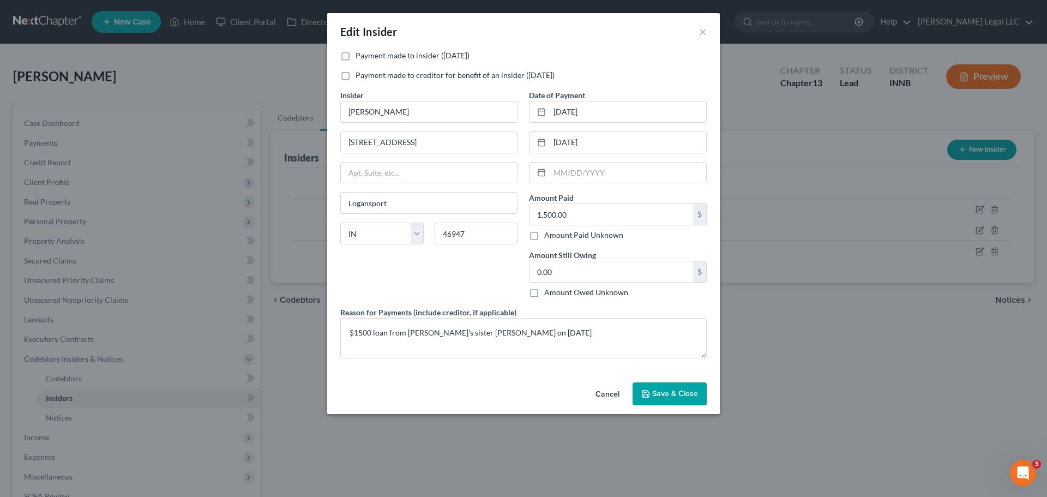
click at [356, 56] on label "Payment made to insider ([DATE])" at bounding box center [413, 55] width 114 height 11
click at [360, 56] on input "Payment made to insider ([DATE])" at bounding box center [363, 53] width 7 height 7
checkbox input "true"
click at [668, 397] on span "Save & Close" at bounding box center [675, 393] width 46 height 9
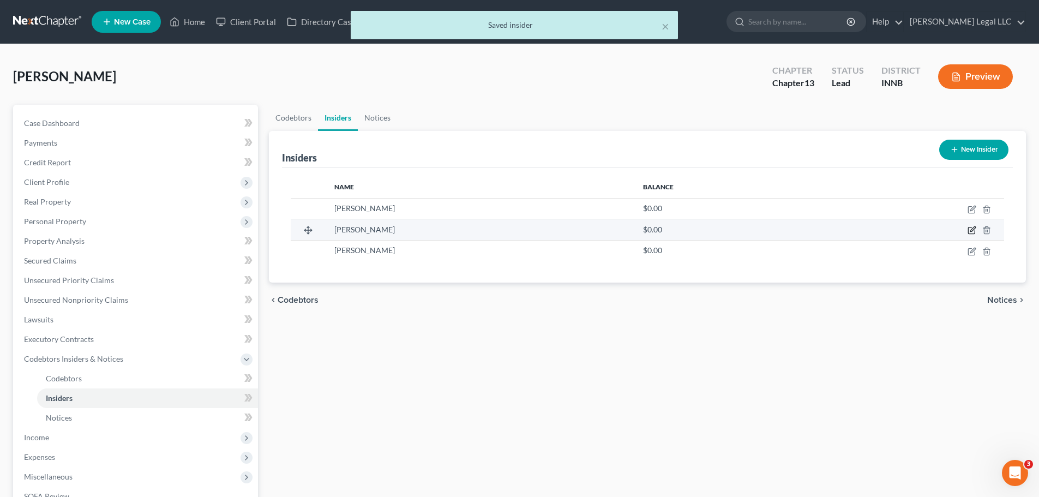
click at [976, 229] on td at bounding box center [914, 229] width 179 height 21
click at [973, 230] on icon "button" at bounding box center [972, 230] width 9 height 9
select select "15"
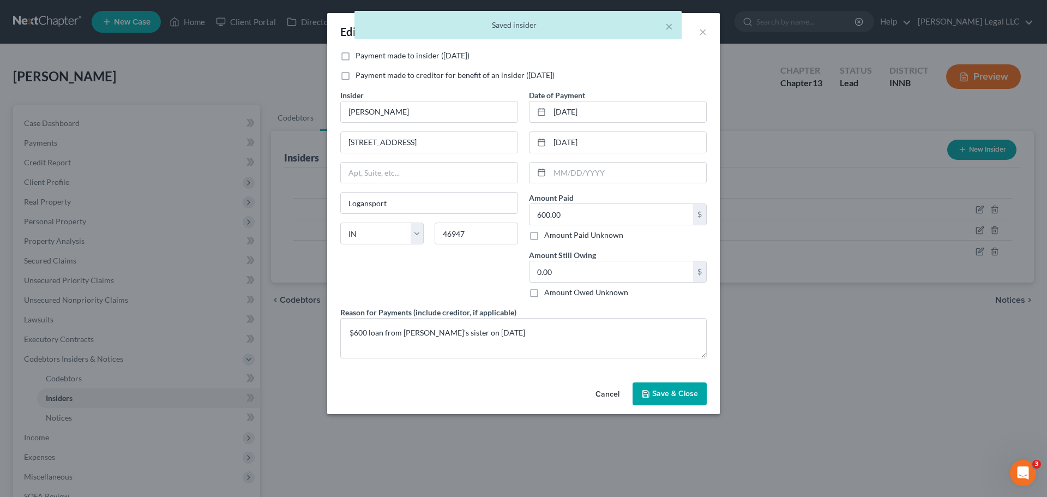
click at [356, 57] on label "Payment made to insider ([DATE])" at bounding box center [413, 55] width 114 height 11
click at [360, 57] on input "Payment made to insider ([DATE])" at bounding box center [363, 53] width 7 height 7
checkbox input "true"
click at [683, 396] on span "Save & Close" at bounding box center [675, 393] width 46 height 9
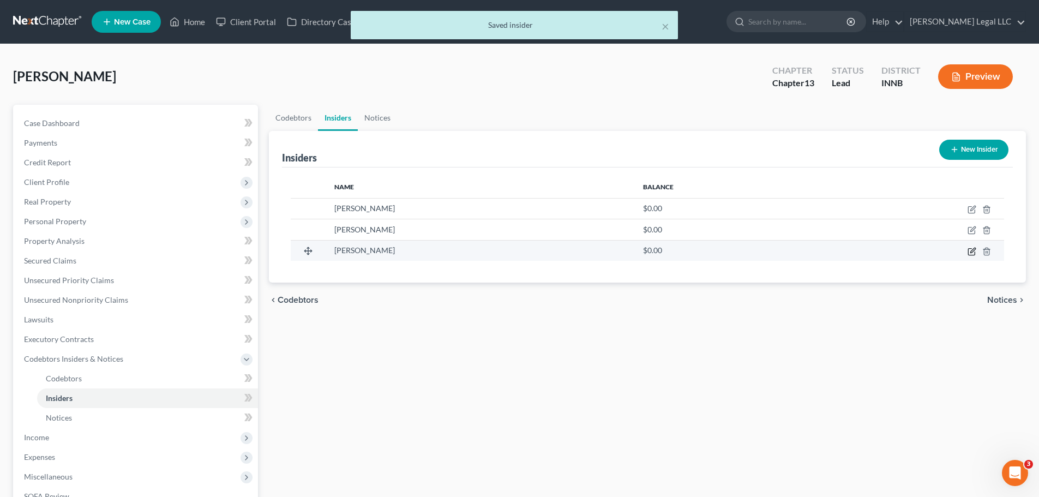
click at [969, 251] on icon "button" at bounding box center [972, 251] width 9 height 9
select select "15"
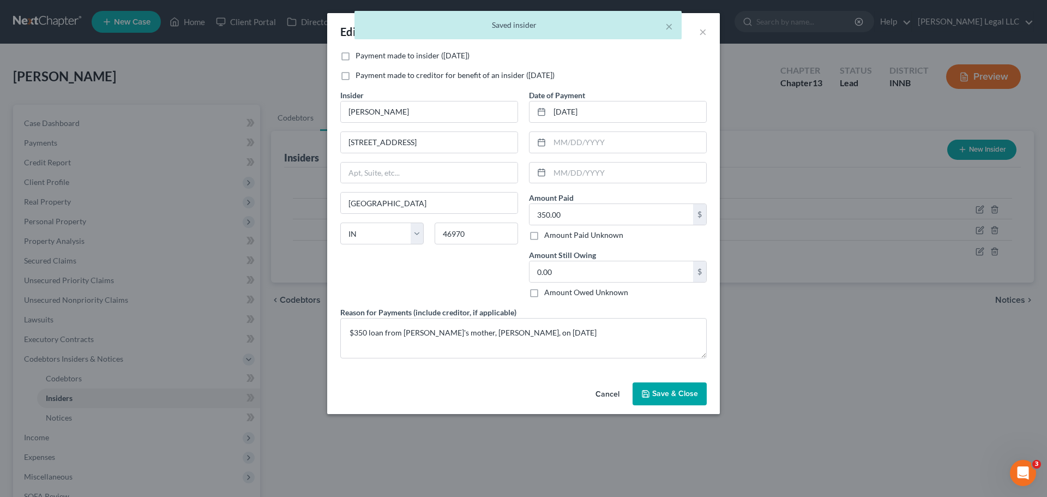
click at [356, 58] on label "Payment made to insider ([DATE])" at bounding box center [413, 55] width 114 height 11
click at [360, 57] on input "Payment made to insider ([DATE])" at bounding box center [363, 53] width 7 height 7
checkbox input "true"
click at [697, 397] on span "Save & Close" at bounding box center [675, 393] width 46 height 9
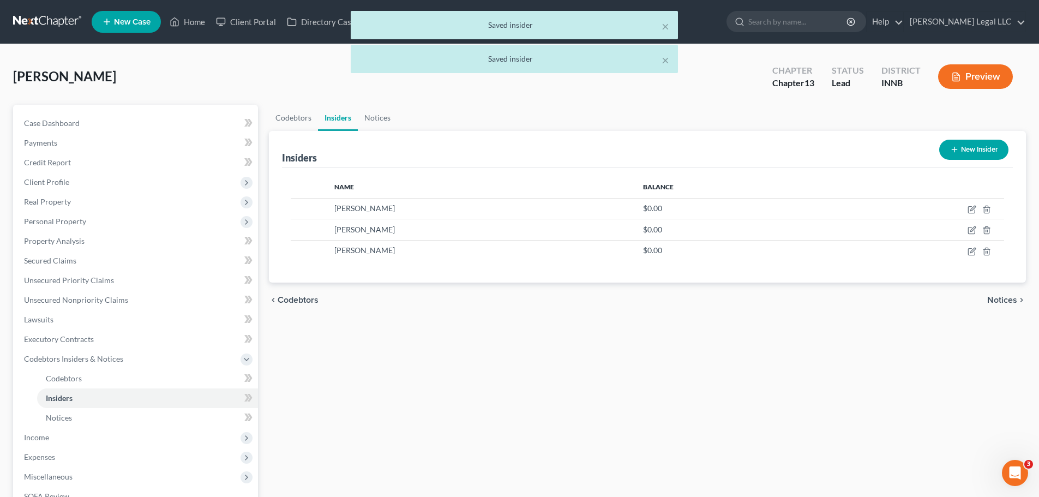
click at [973, 82] on button "Preview" at bounding box center [975, 76] width 75 height 25
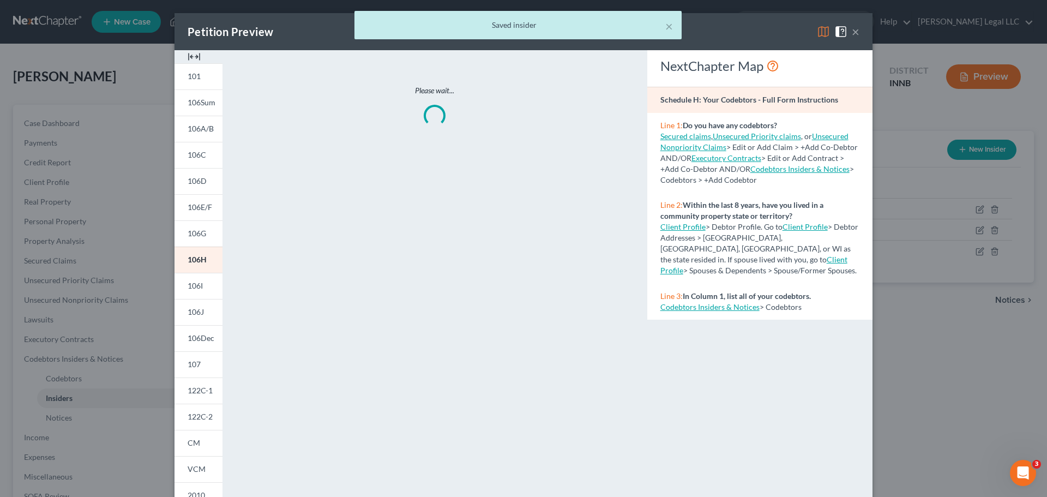
click at [191, 54] on img at bounding box center [194, 56] width 13 height 13
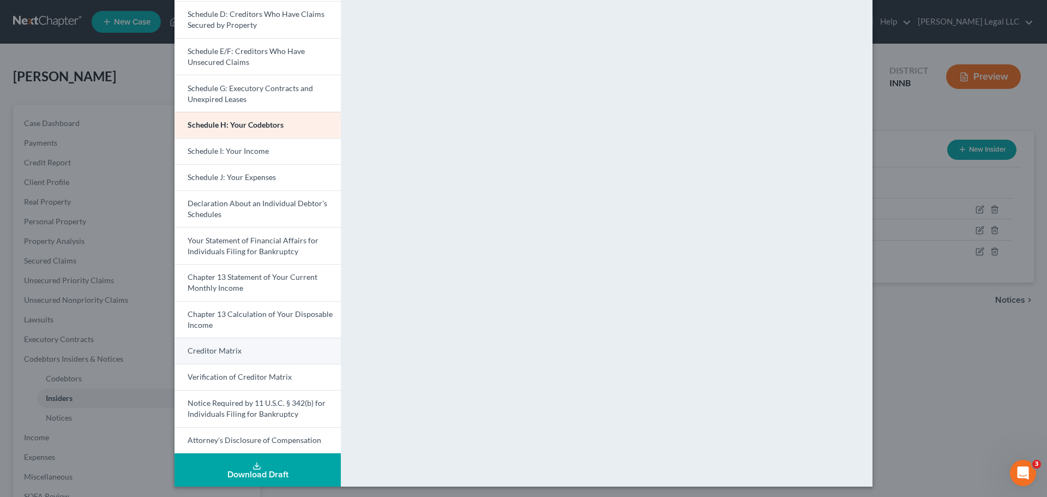
scroll to position [191, 0]
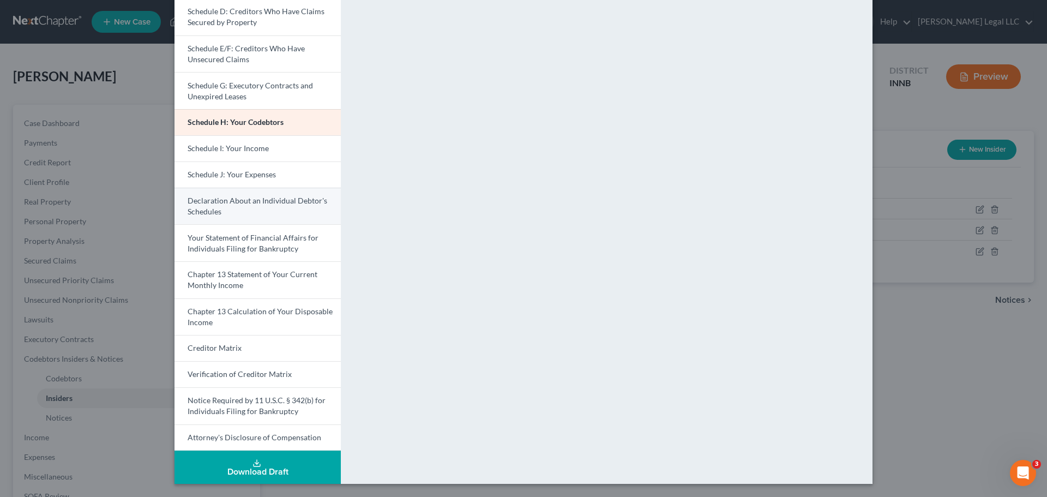
click at [254, 203] on span "Declaration About an Individual Debtor's Schedules" at bounding box center [258, 206] width 140 height 20
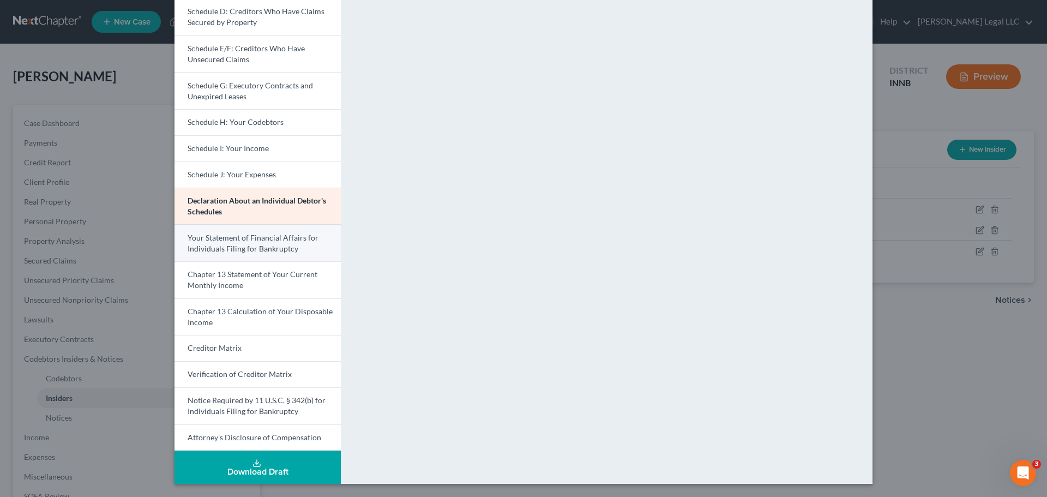
click at [254, 242] on span "Your Statement of Financial Affairs for Individuals Filing for Bankruptcy" at bounding box center [253, 243] width 131 height 20
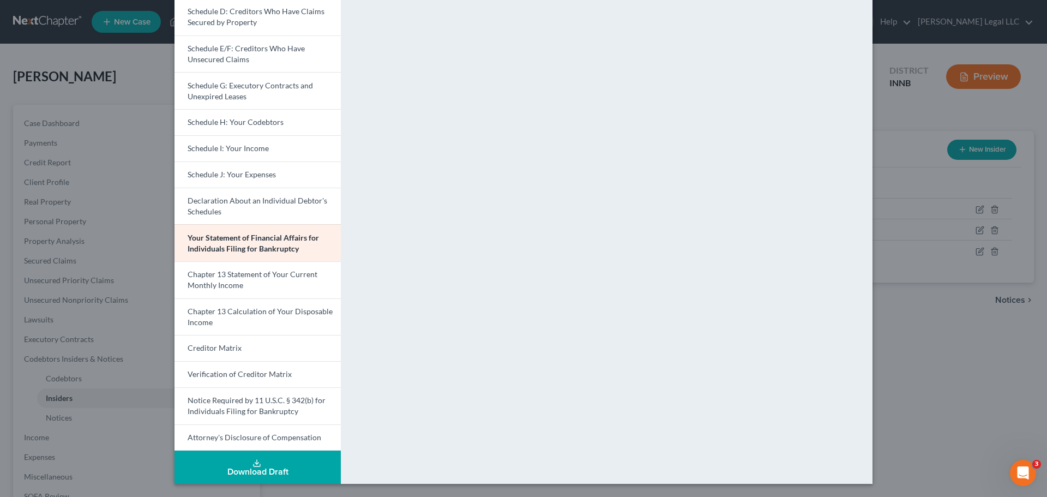
scroll to position [0, 0]
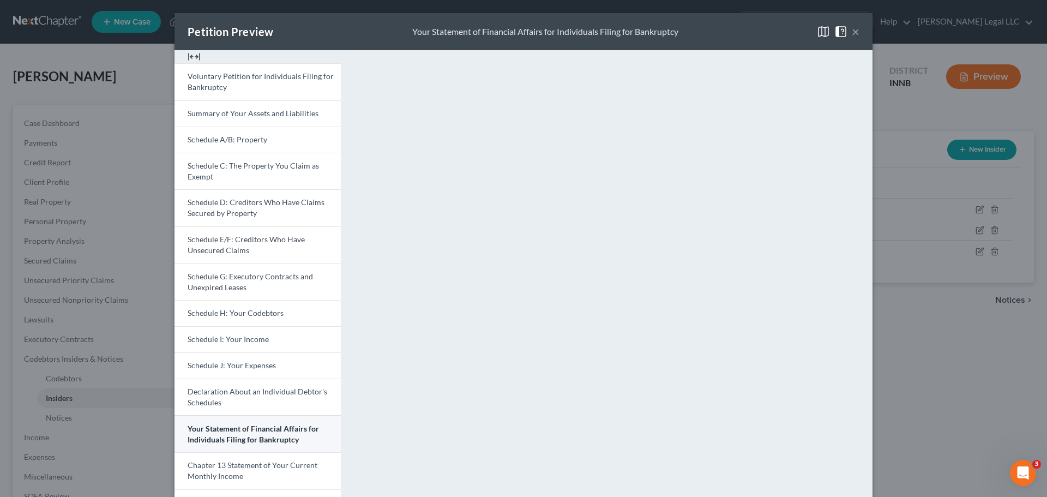
click at [212, 425] on span "Your Statement of Financial Affairs for Individuals Filing for Bankruptcy" at bounding box center [253, 434] width 131 height 20
